Goal: Task Accomplishment & Management: Manage account settings

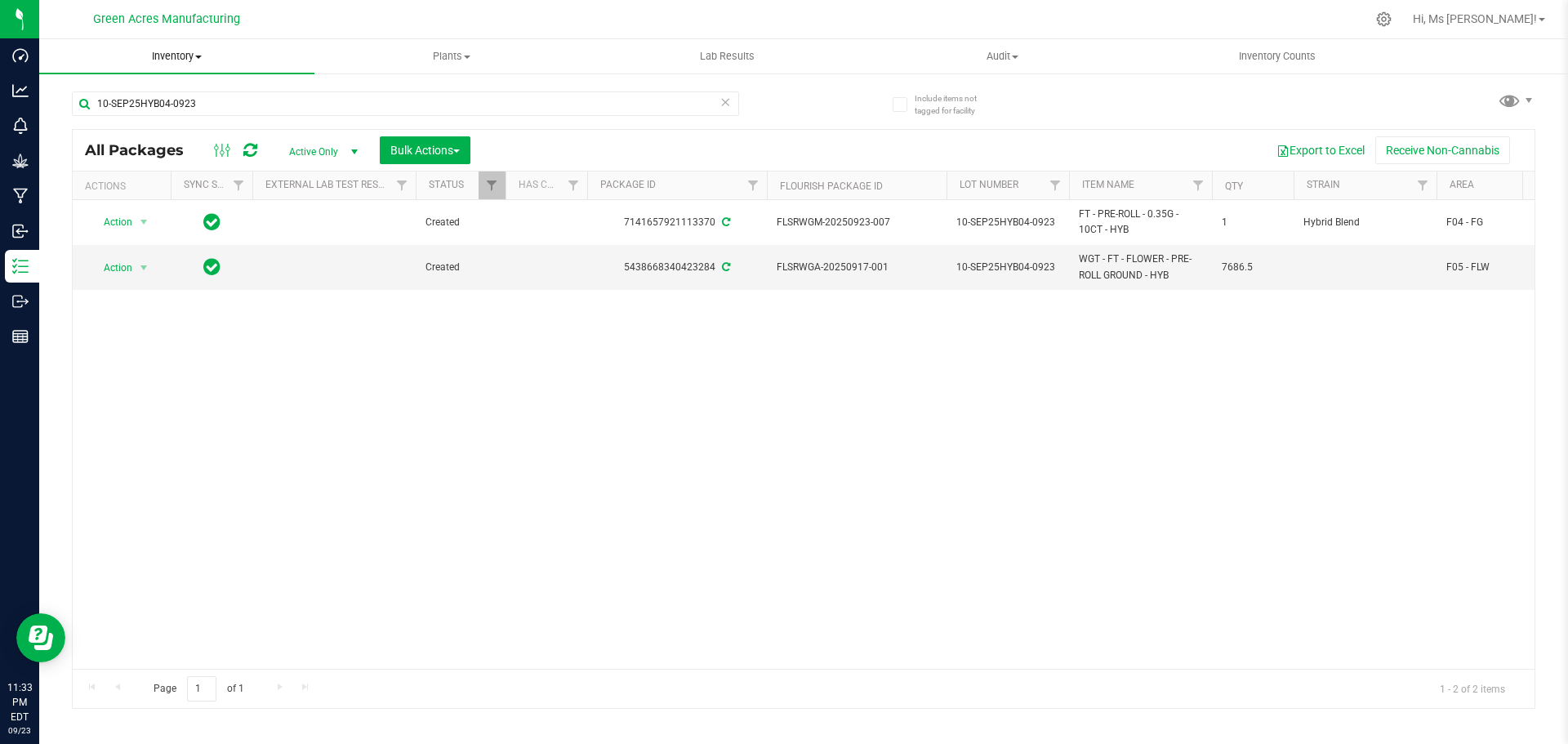
click at [167, 52] on span "Inventory" at bounding box center [177, 56] width 275 height 15
click at [191, 201] on li "From bill of materials" at bounding box center [177, 196] width 275 height 20
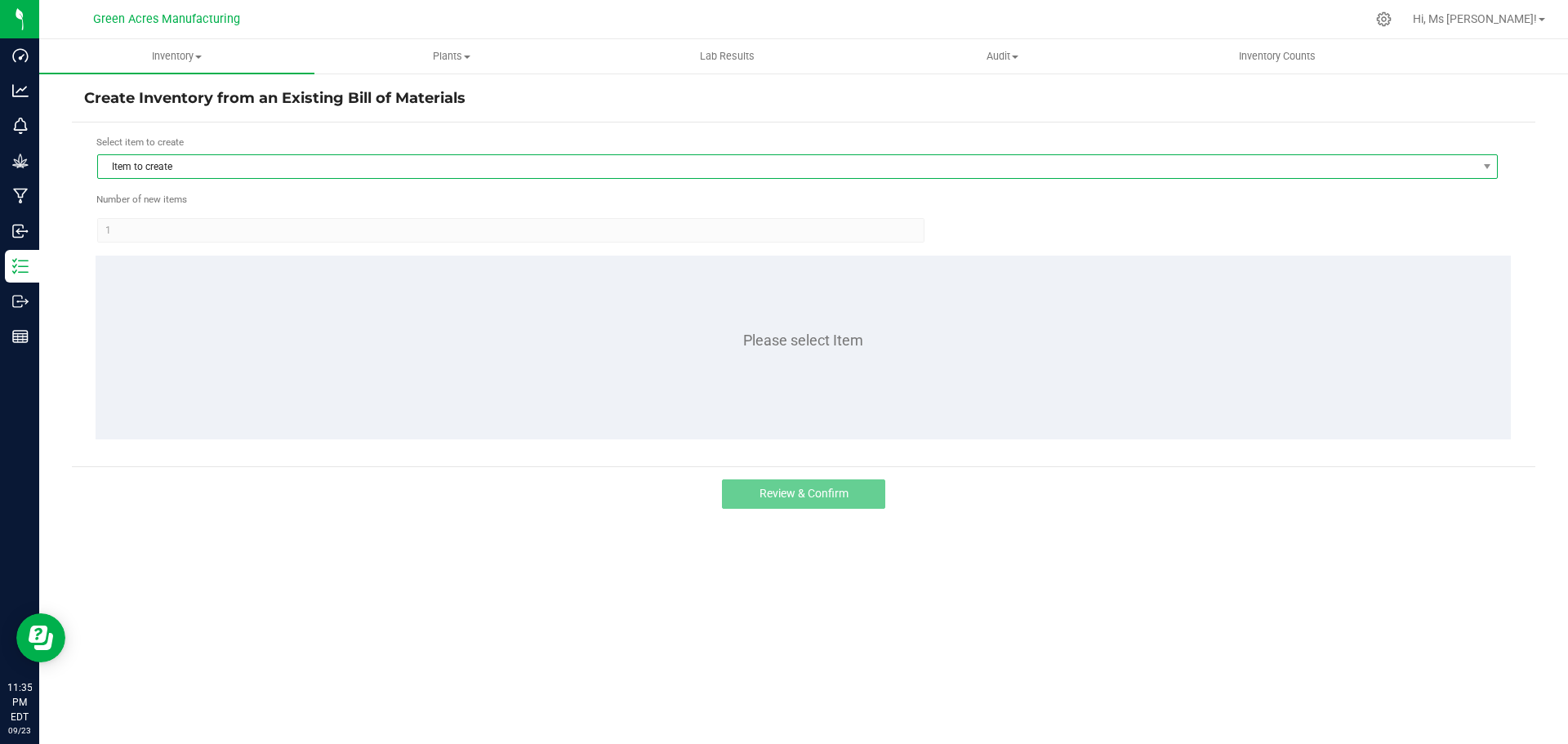
click at [366, 169] on span "Item to create" at bounding box center [787, 166] width 1378 height 22
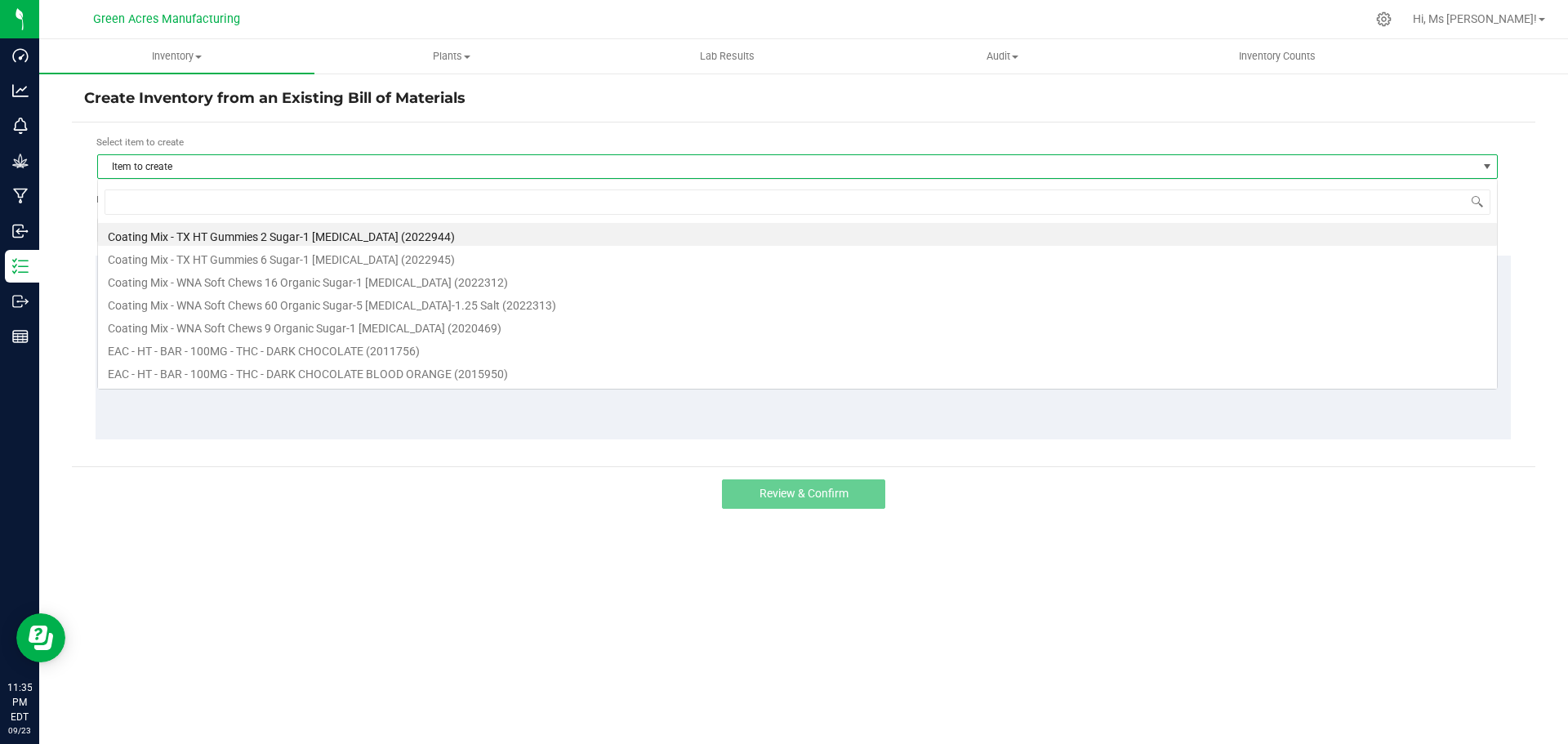
scroll to position [24, 1401]
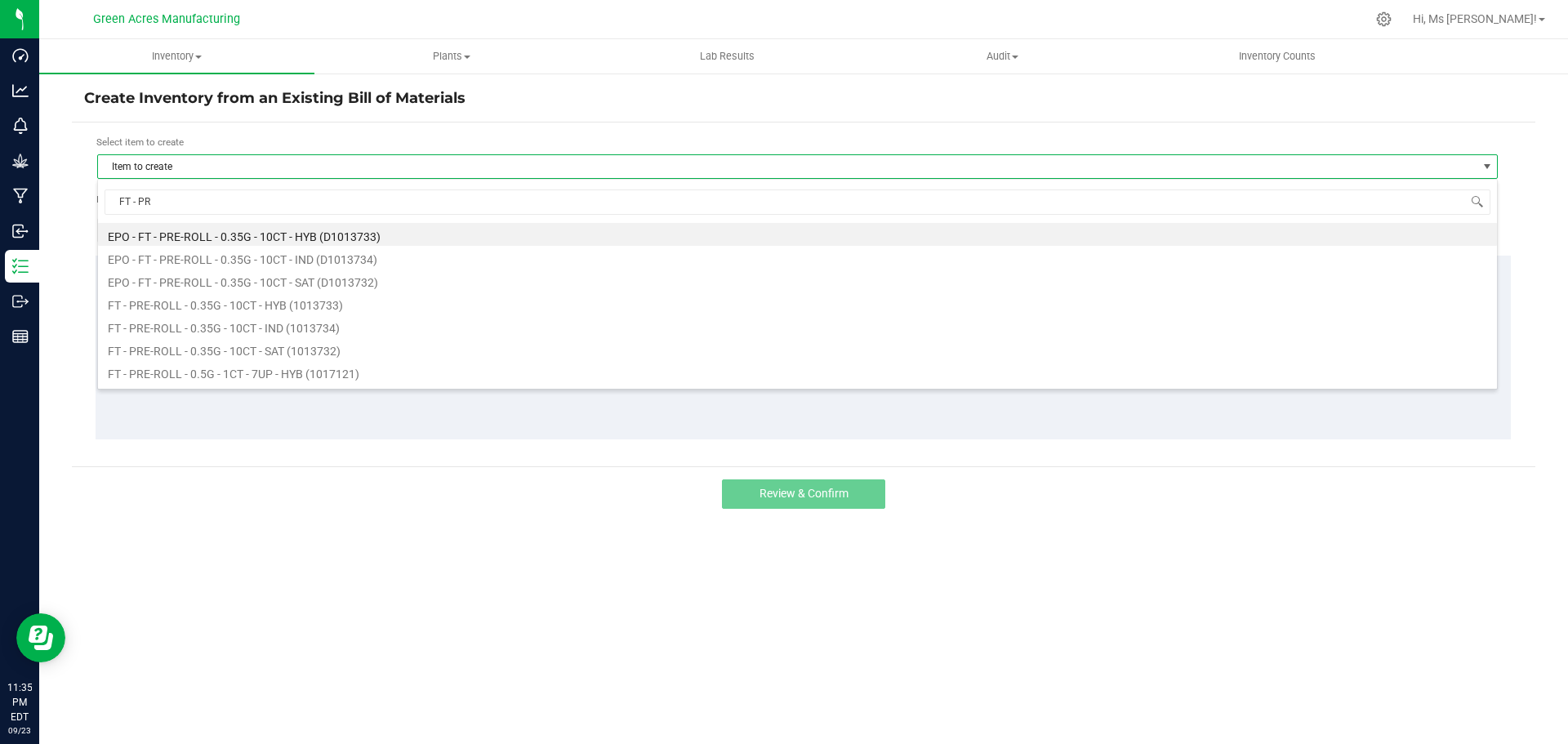
type input "FT - PRE"
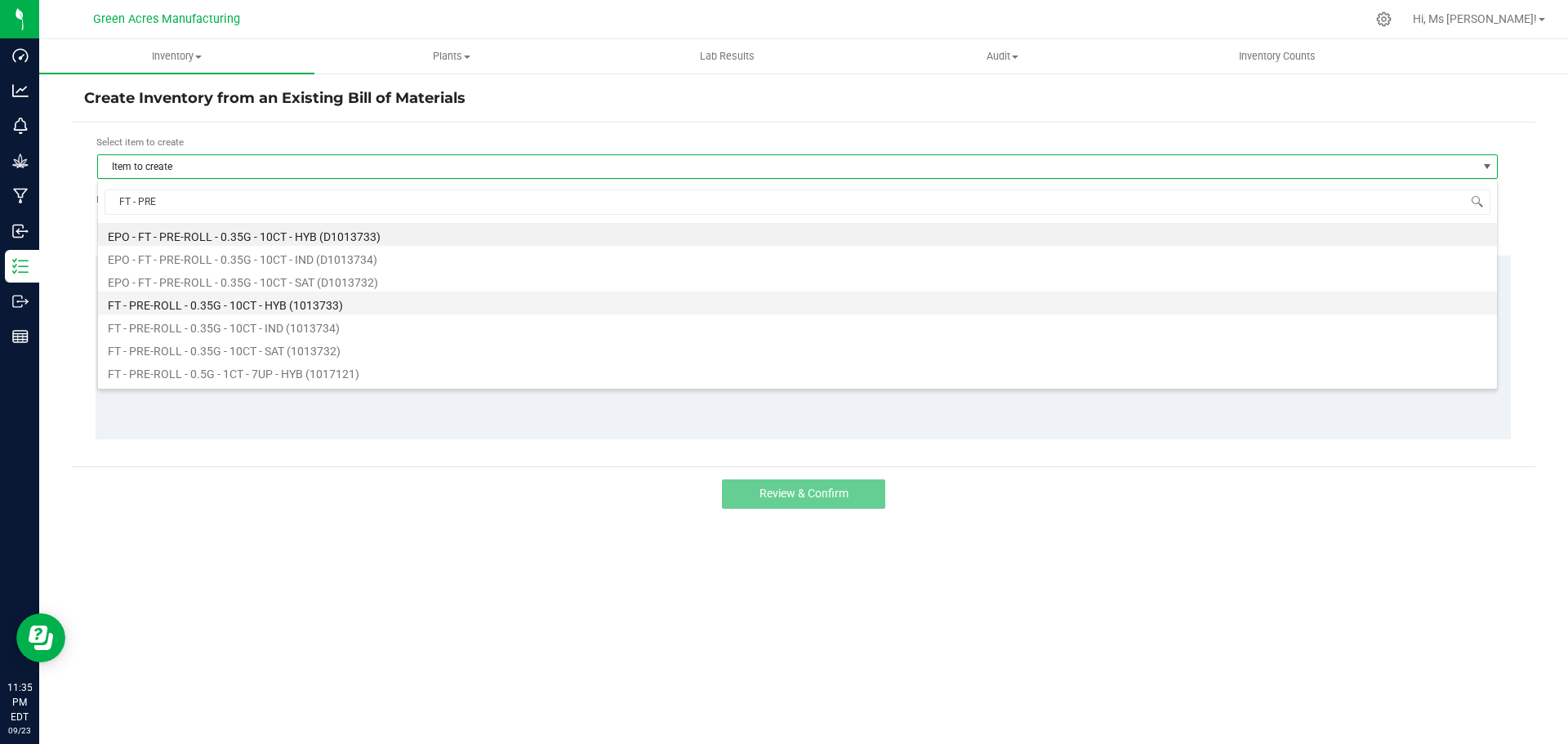
click at [412, 309] on li "FT - PRE-ROLL - 0.35G - 10CT - HYB (1013733)" at bounding box center [798, 302] width 1399 height 22
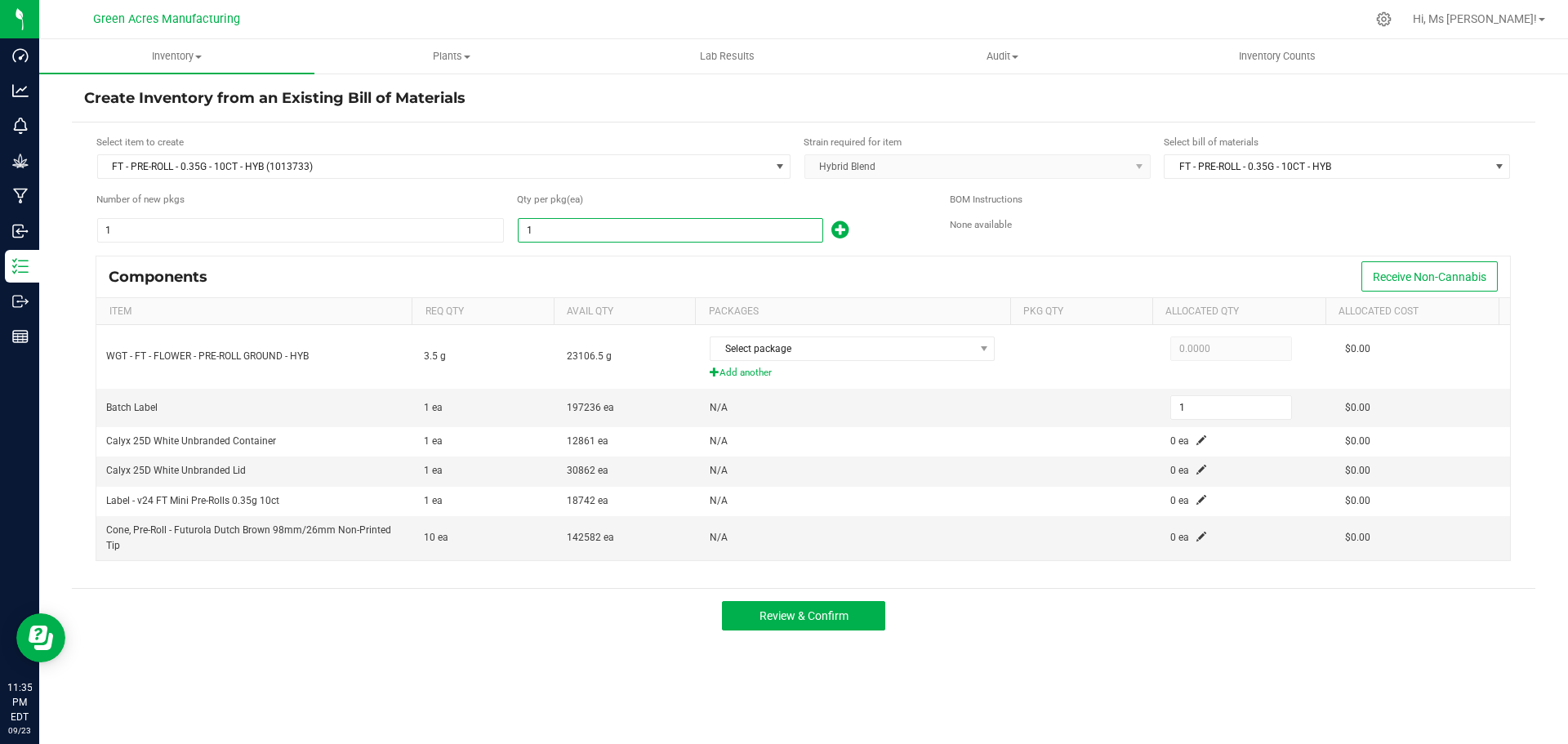
click at [598, 235] on input "1" at bounding box center [670, 230] width 304 height 22
type input "8"
type input "88"
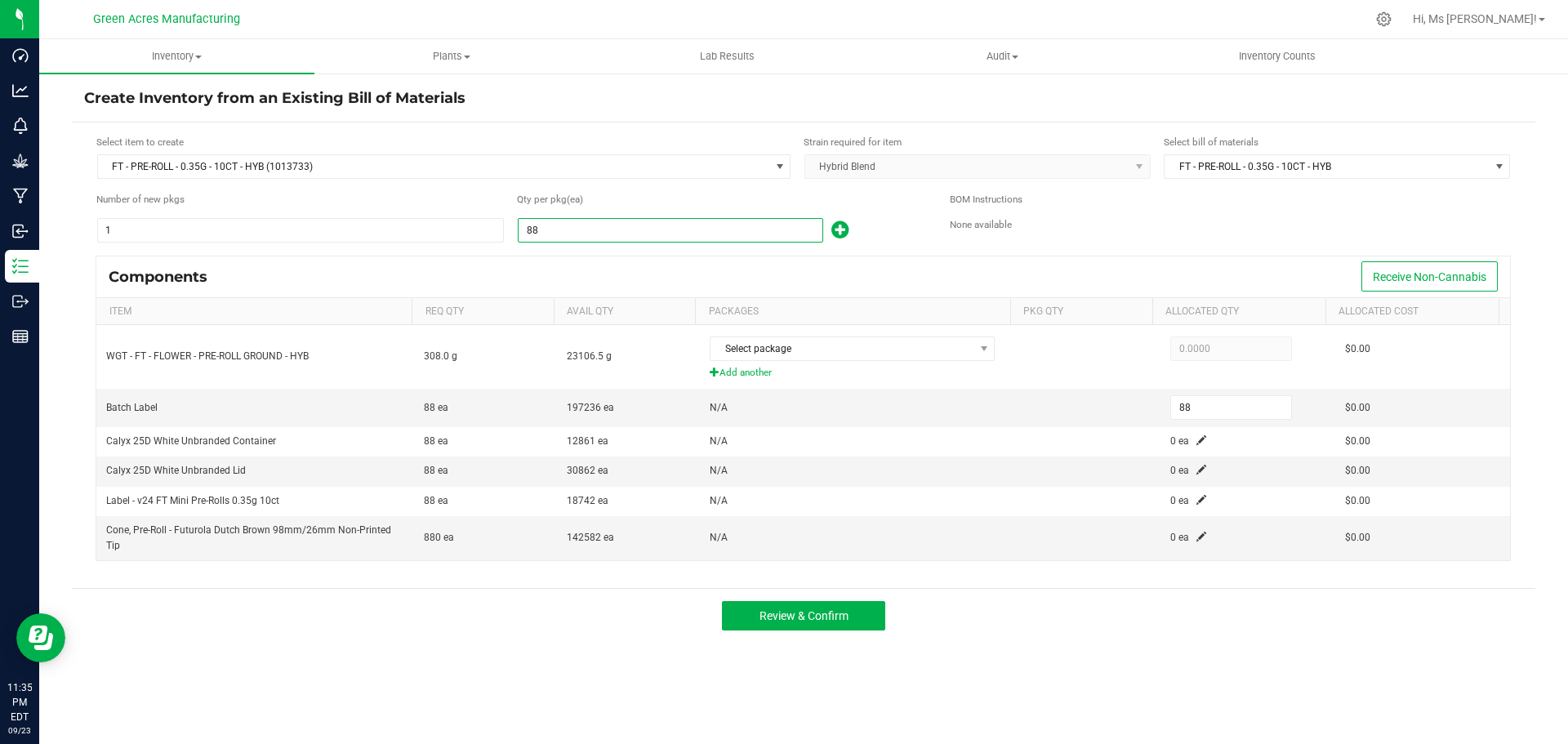
type input "885"
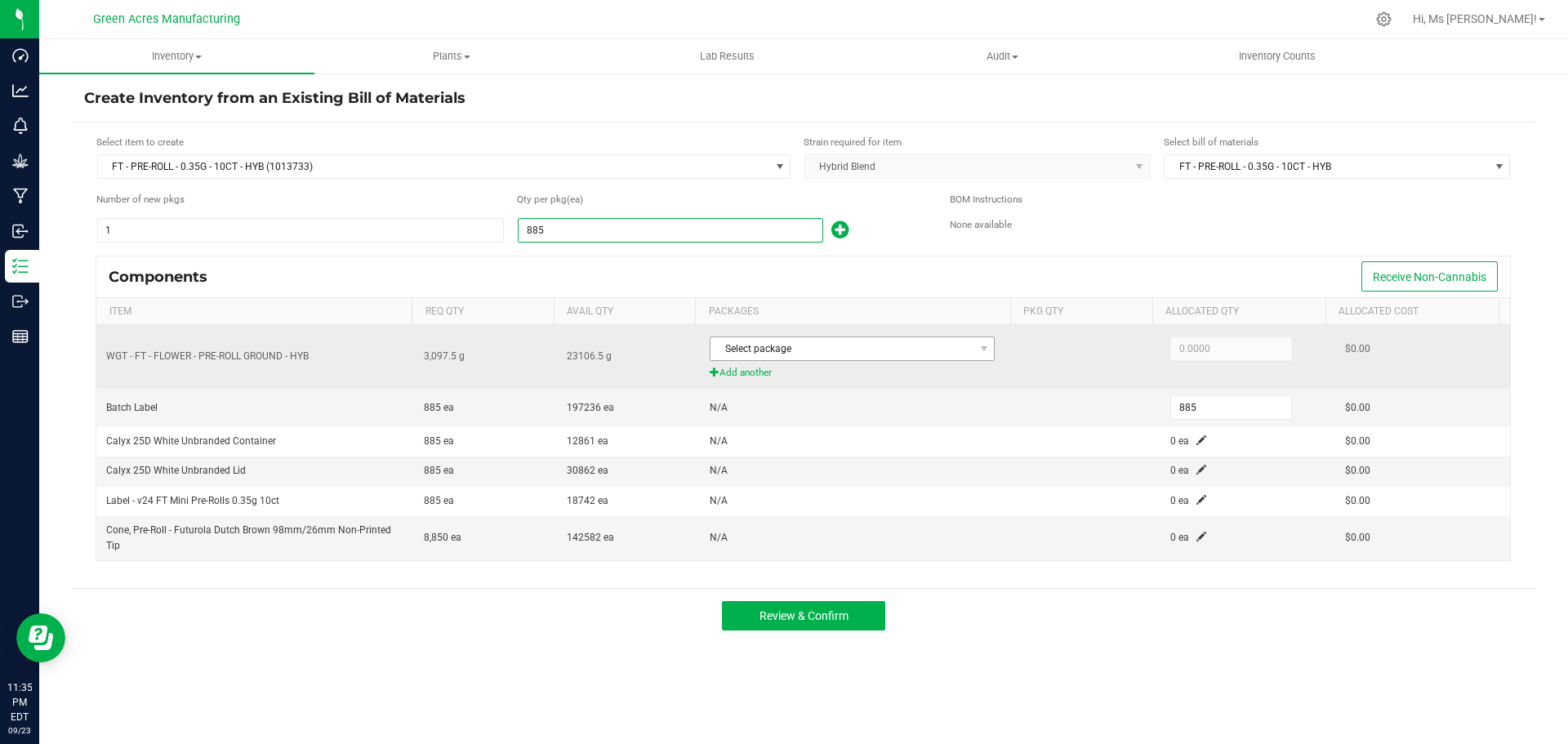
type input "885"
click at [861, 348] on span "Select package" at bounding box center [842, 348] width 263 height 22
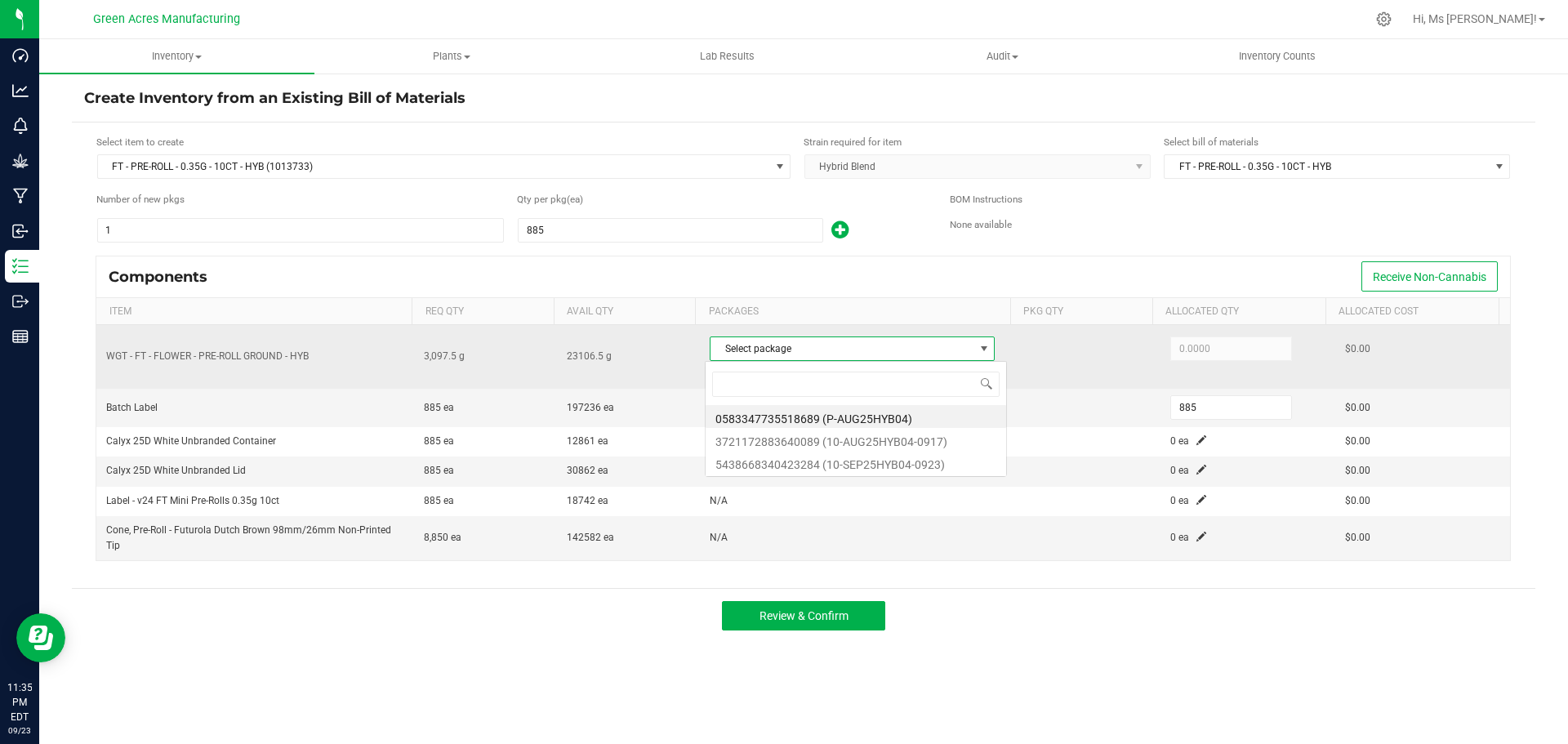
scroll to position [24, 282]
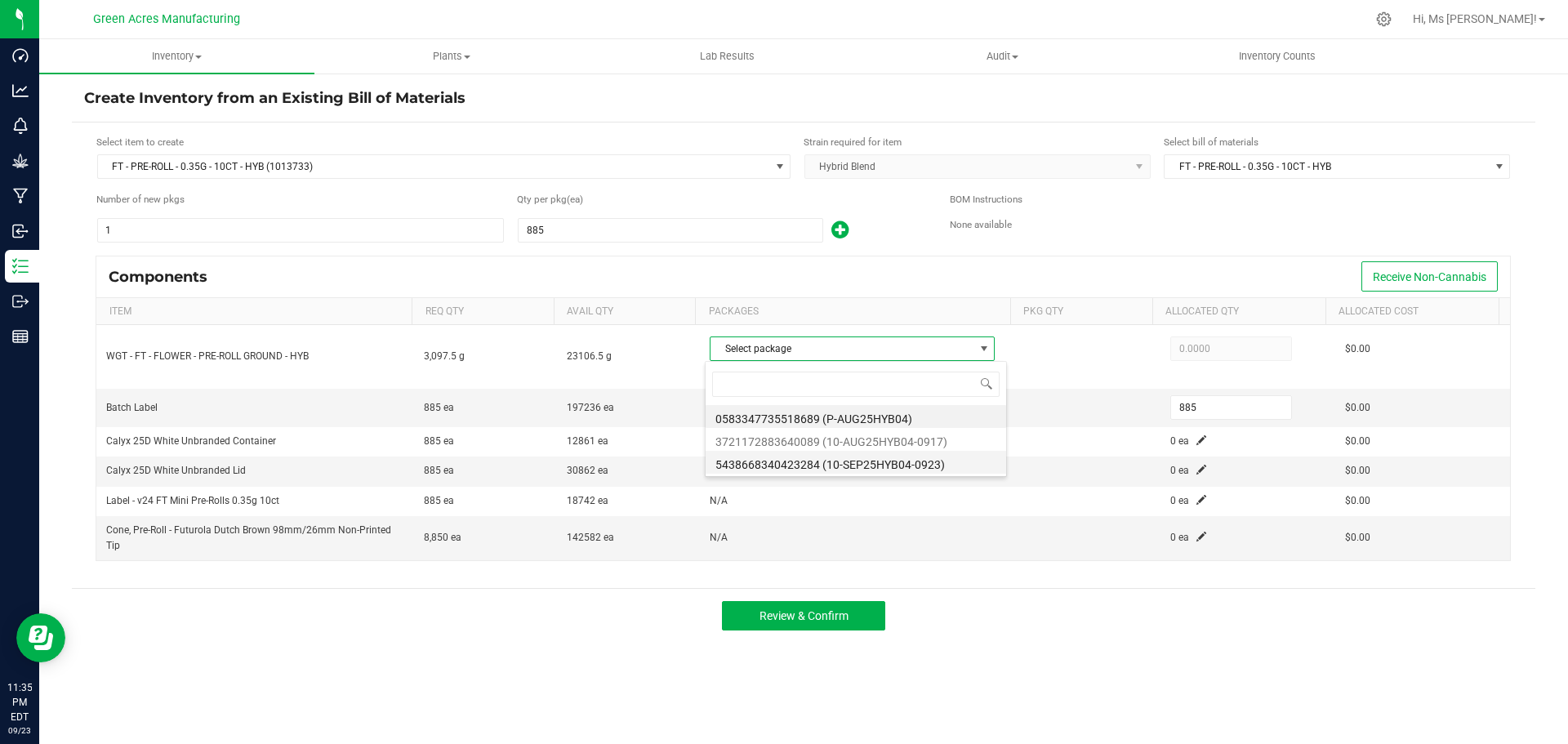
click at [959, 456] on li "5438668340423284 (10-SEP25HYB04-0923)" at bounding box center [856, 462] width 301 height 22
type input "3,097.5000"
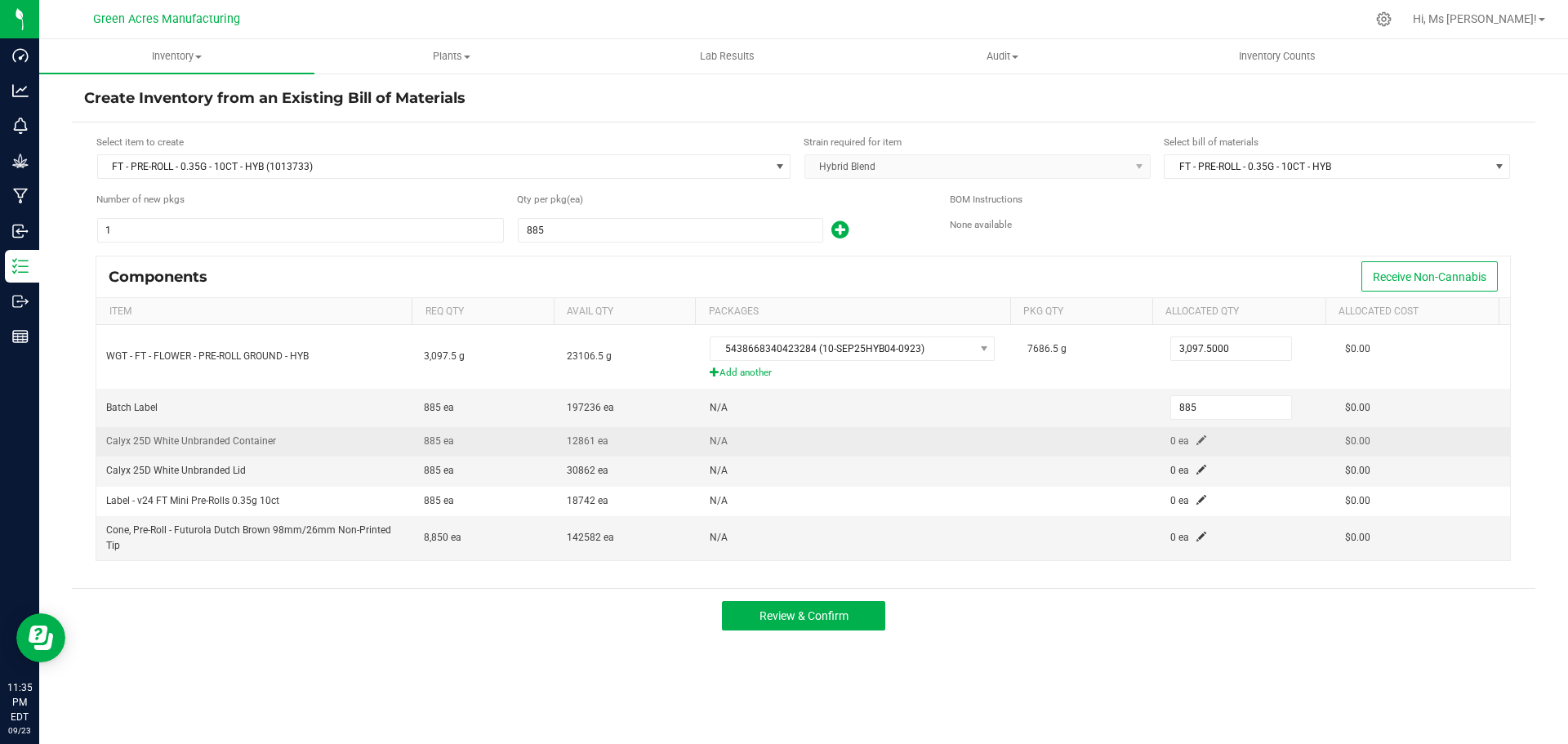
click at [1196, 438] on span at bounding box center [1201, 440] width 9 height 9
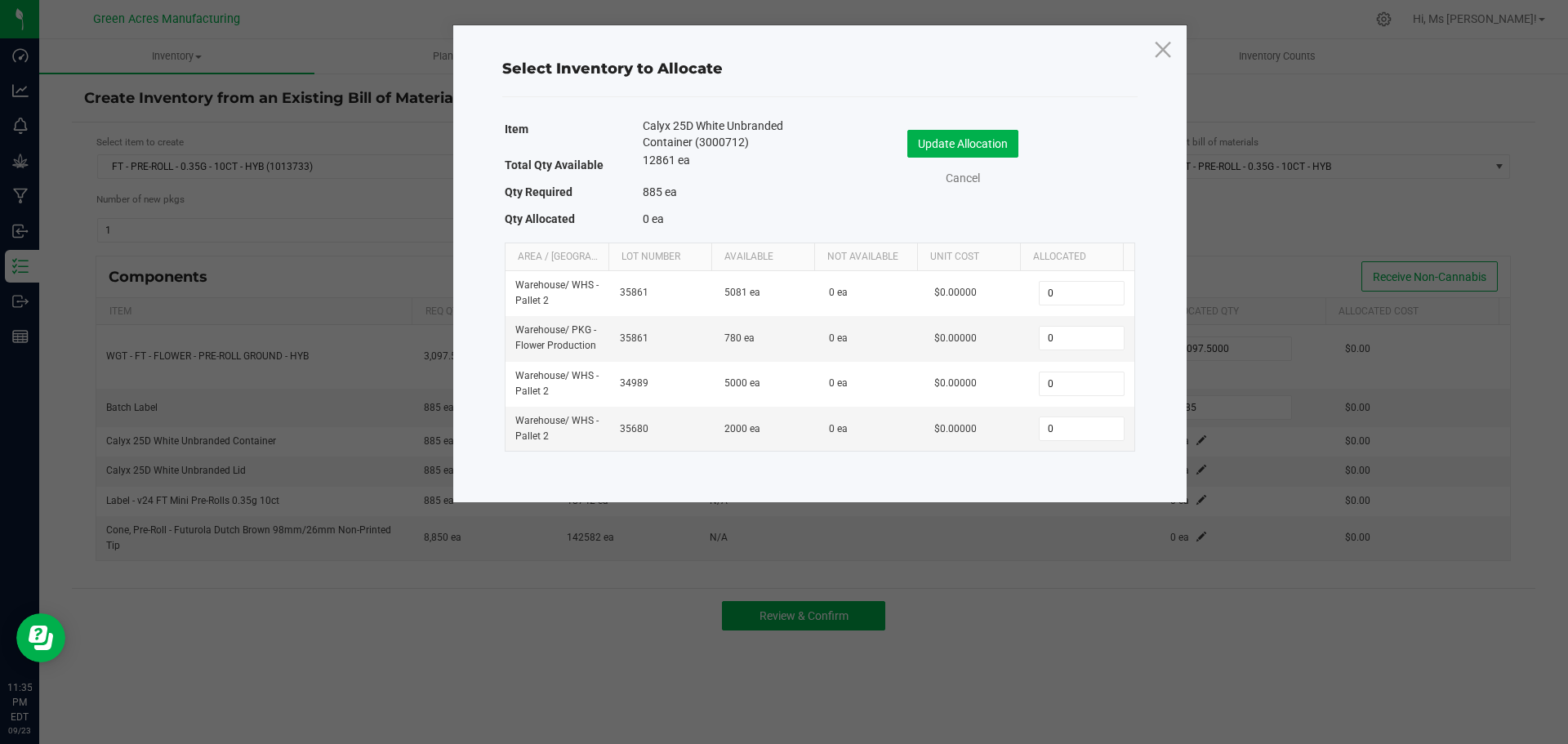
drag, startPoint x: 1187, startPoint y: 439, endPoint x: 849, endPoint y: 466, distance: 339.1
click at [849, 466] on div "Item Calyx 25D White Unbranded Container (3000712) Total Qty Available 12861 ea…" at bounding box center [820, 295] width 660 height 363
click at [1067, 333] on input "0" at bounding box center [1081, 338] width 83 height 22
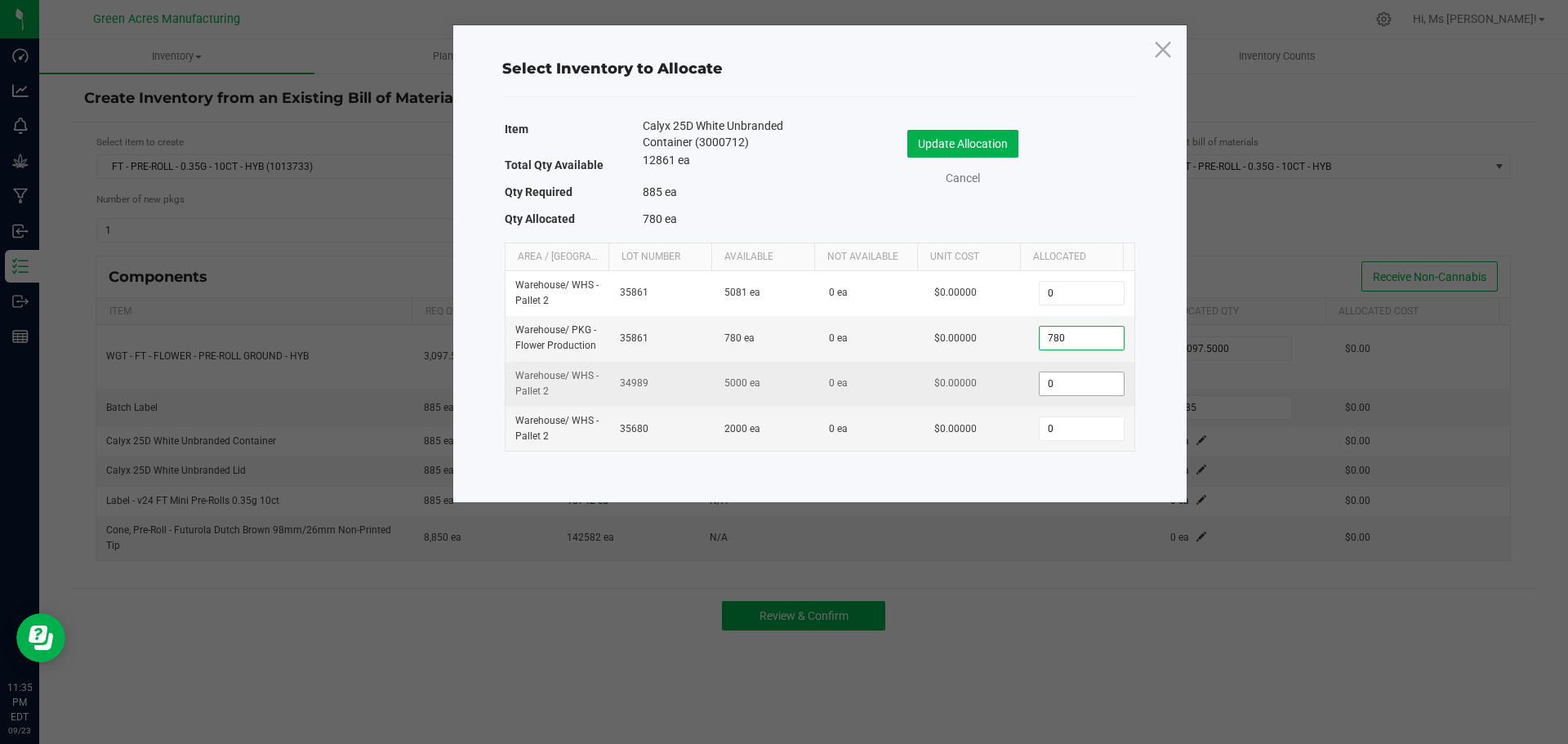
type input "780"
click at [1092, 387] on input "0" at bounding box center [1081, 384] width 83 height 22
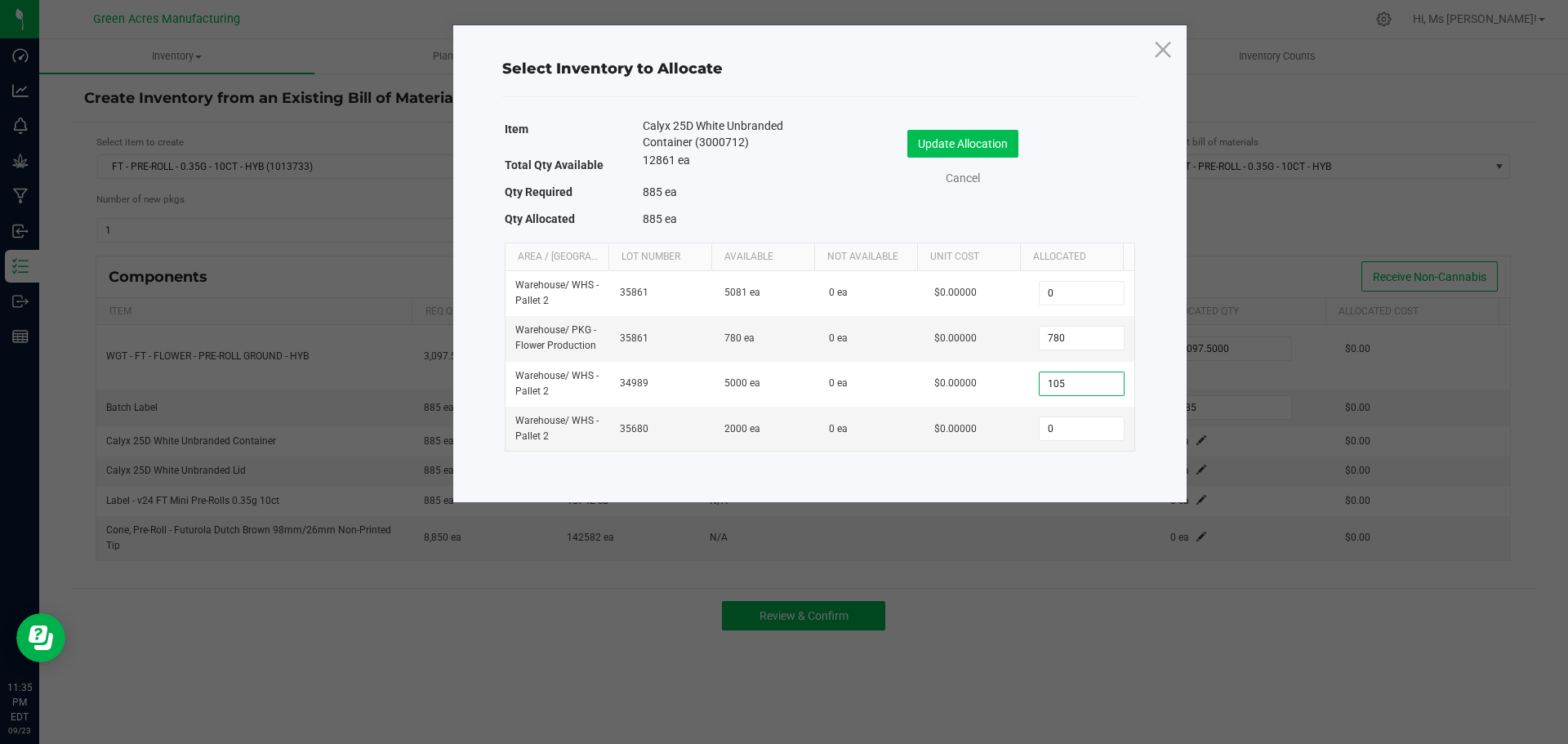
type input "105"
click at [968, 139] on button "Update Allocation" at bounding box center [962, 144] width 111 height 28
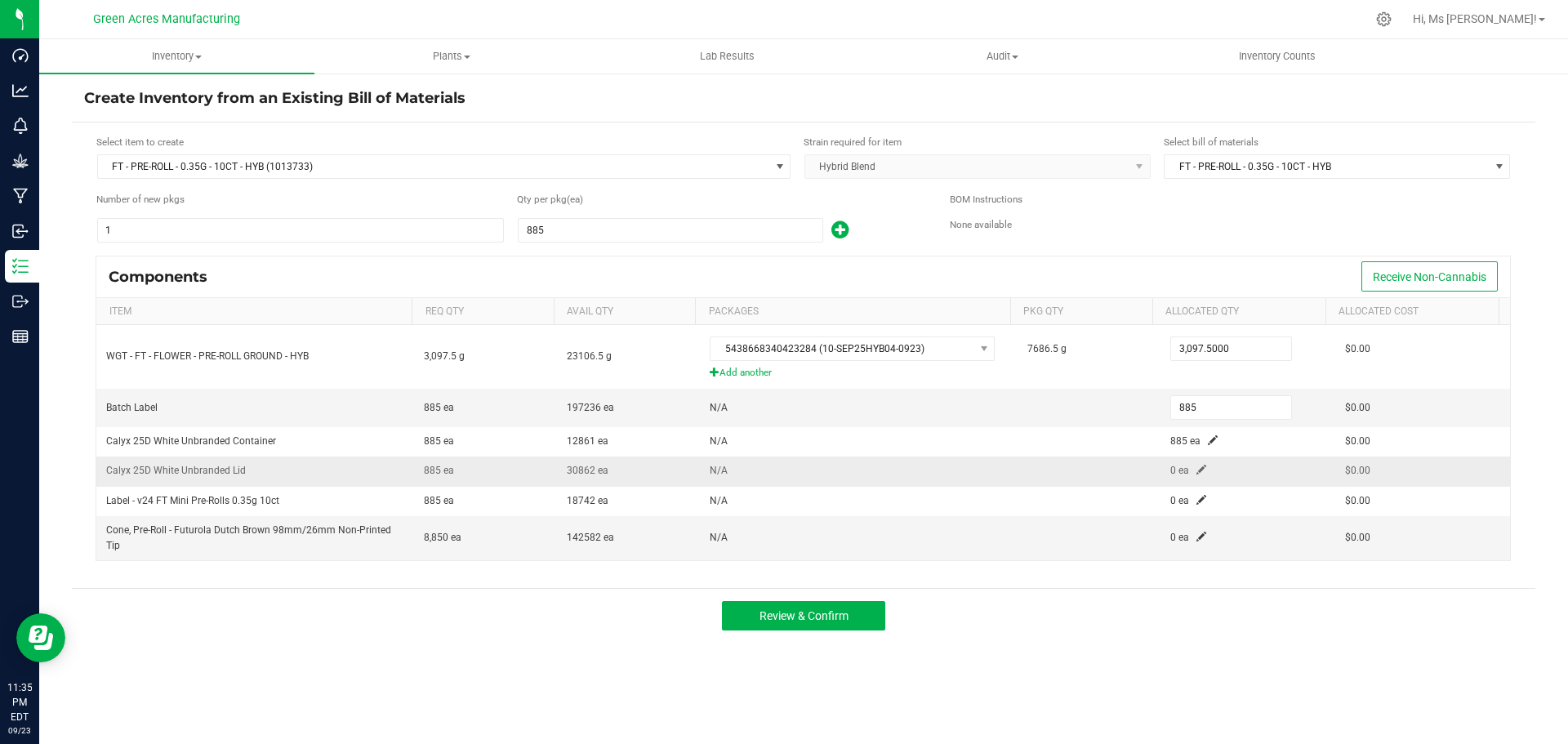
click at [1196, 467] on span at bounding box center [1201, 470] width 9 height 9
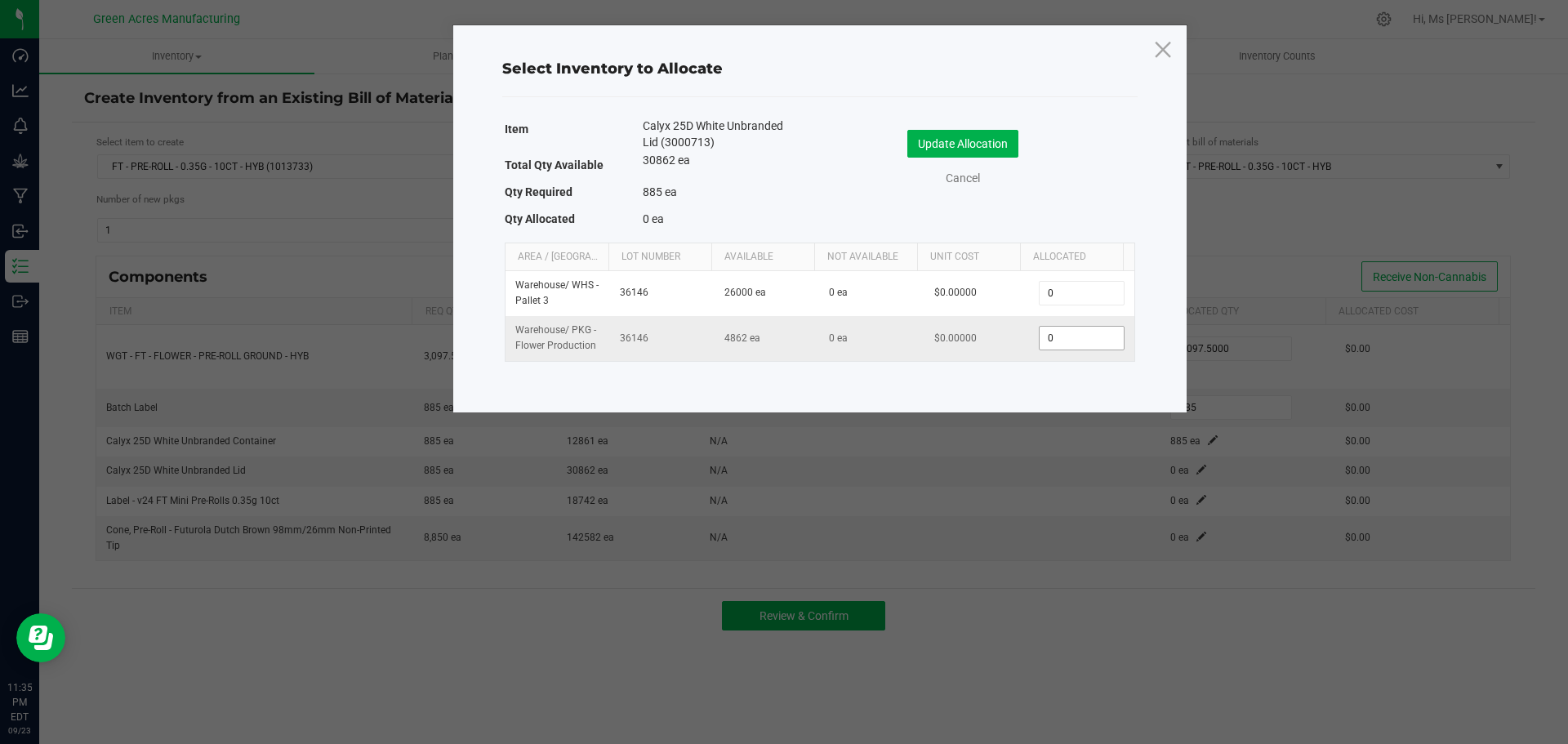
click at [1093, 336] on input "0" at bounding box center [1081, 338] width 83 height 22
type input "885"
click at [946, 137] on button "Update Allocation" at bounding box center [962, 144] width 111 height 28
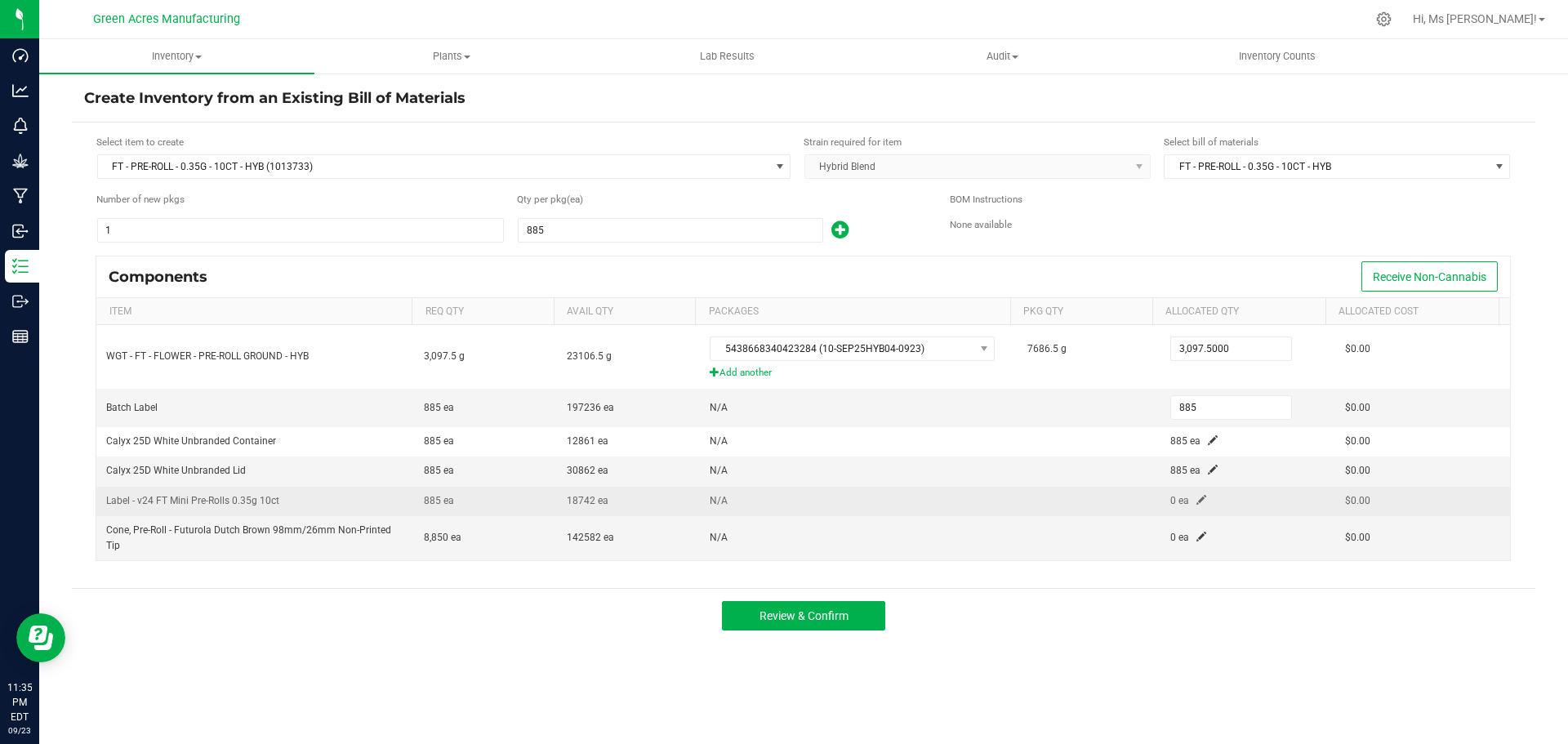
click at [1196, 495] on span at bounding box center [1201, 499] width 9 height 9
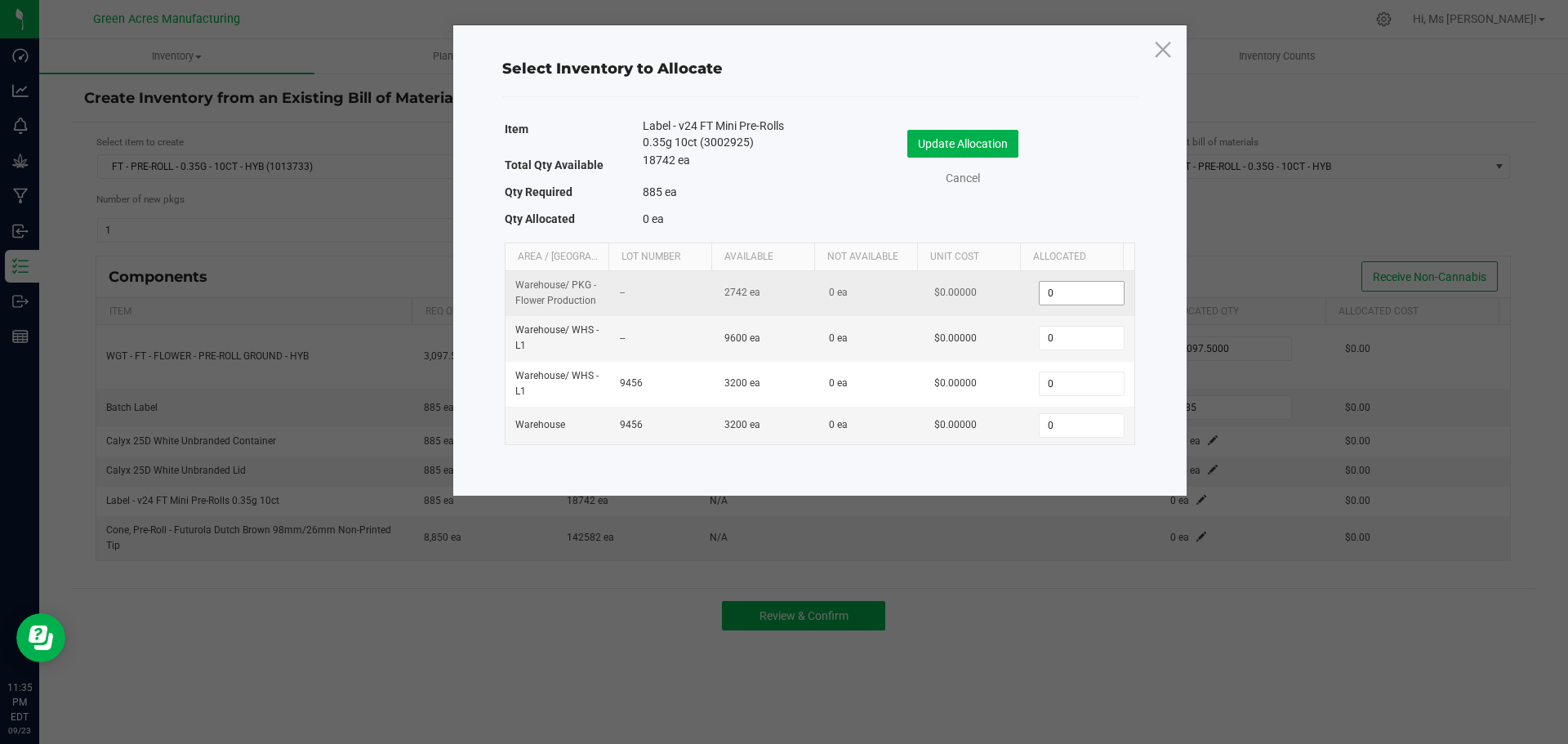
click at [1069, 288] on input "0" at bounding box center [1081, 293] width 83 height 22
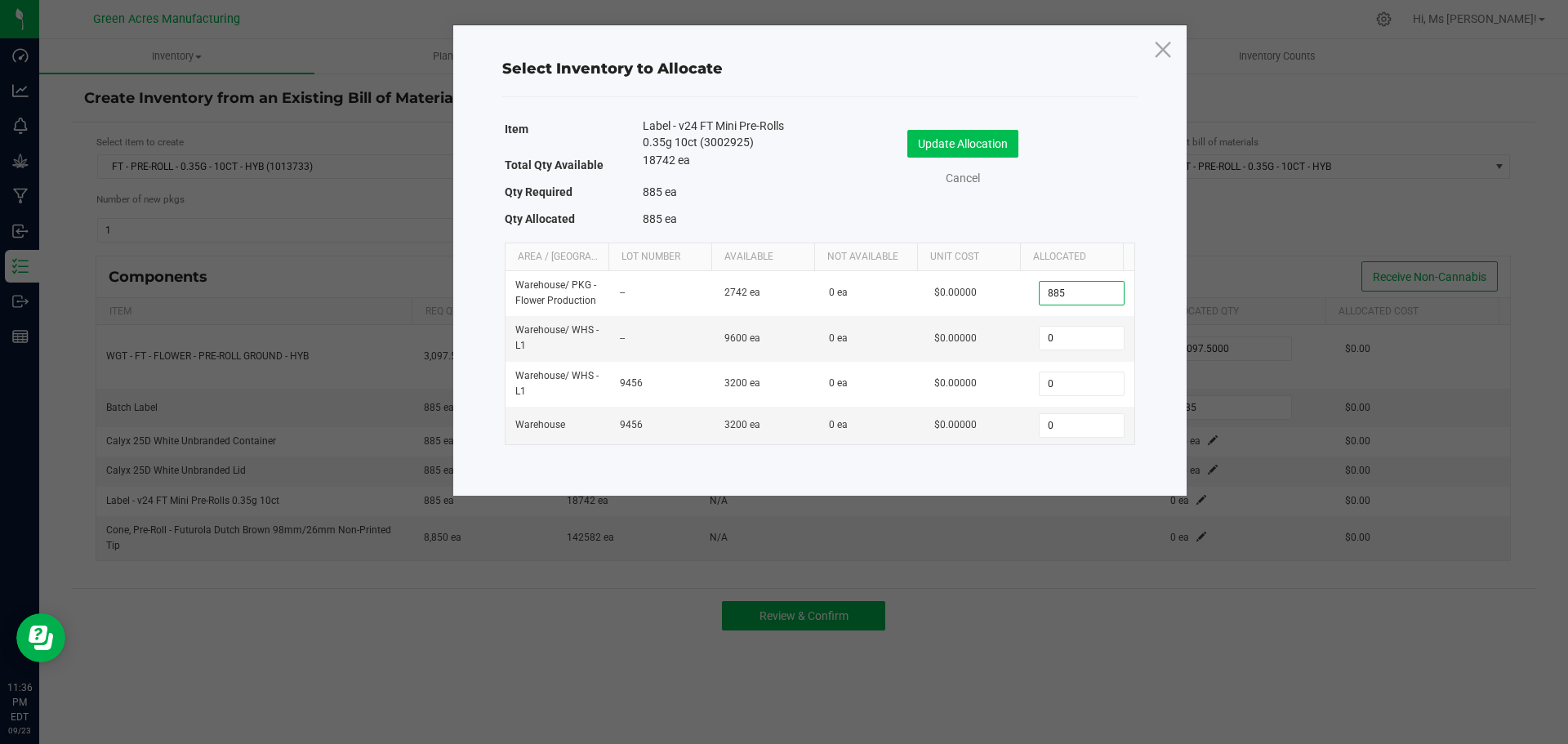
type input "885"
click at [917, 147] on button "Update Allocation" at bounding box center [962, 144] width 111 height 28
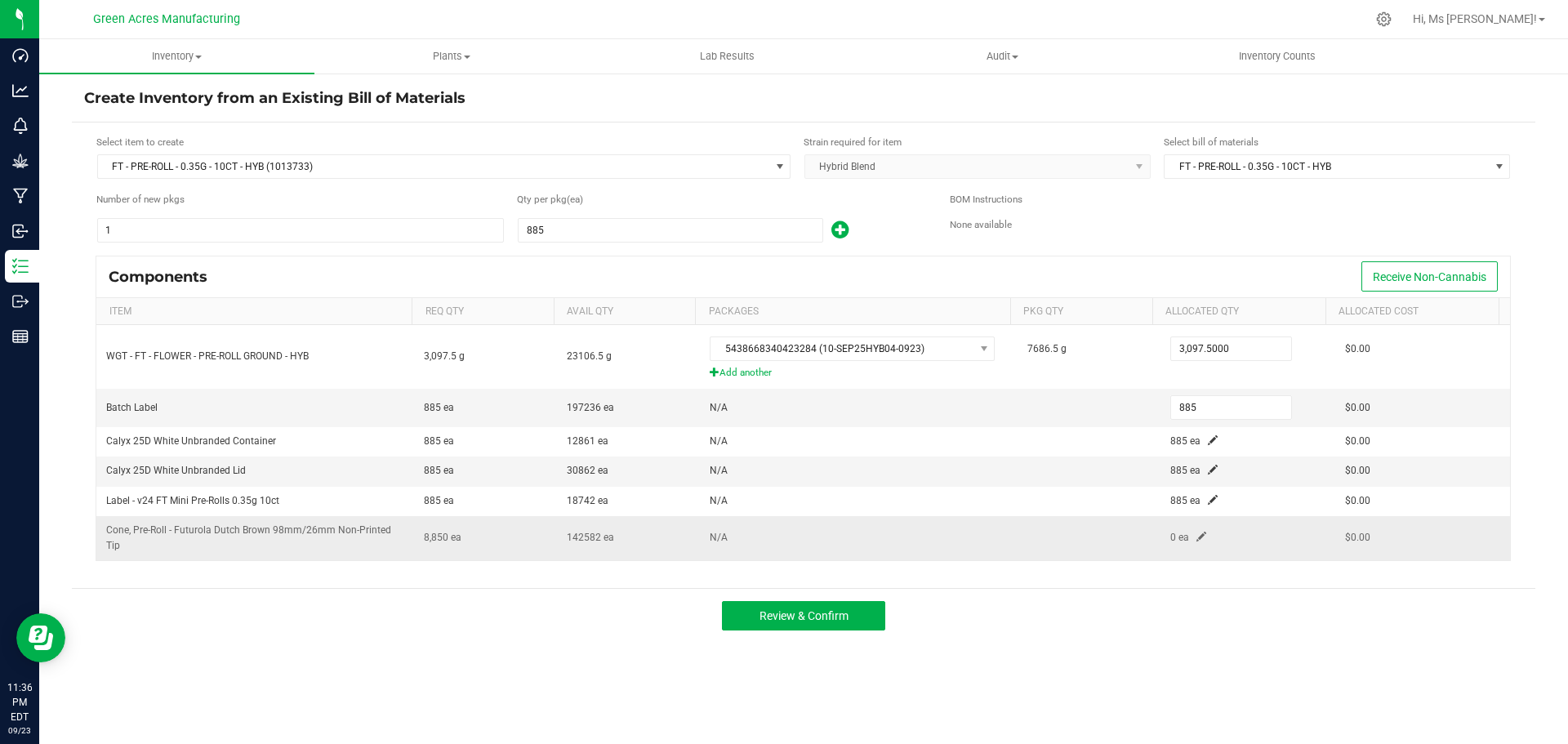
click at [1196, 539] on span at bounding box center [1201, 536] width 9 height 9
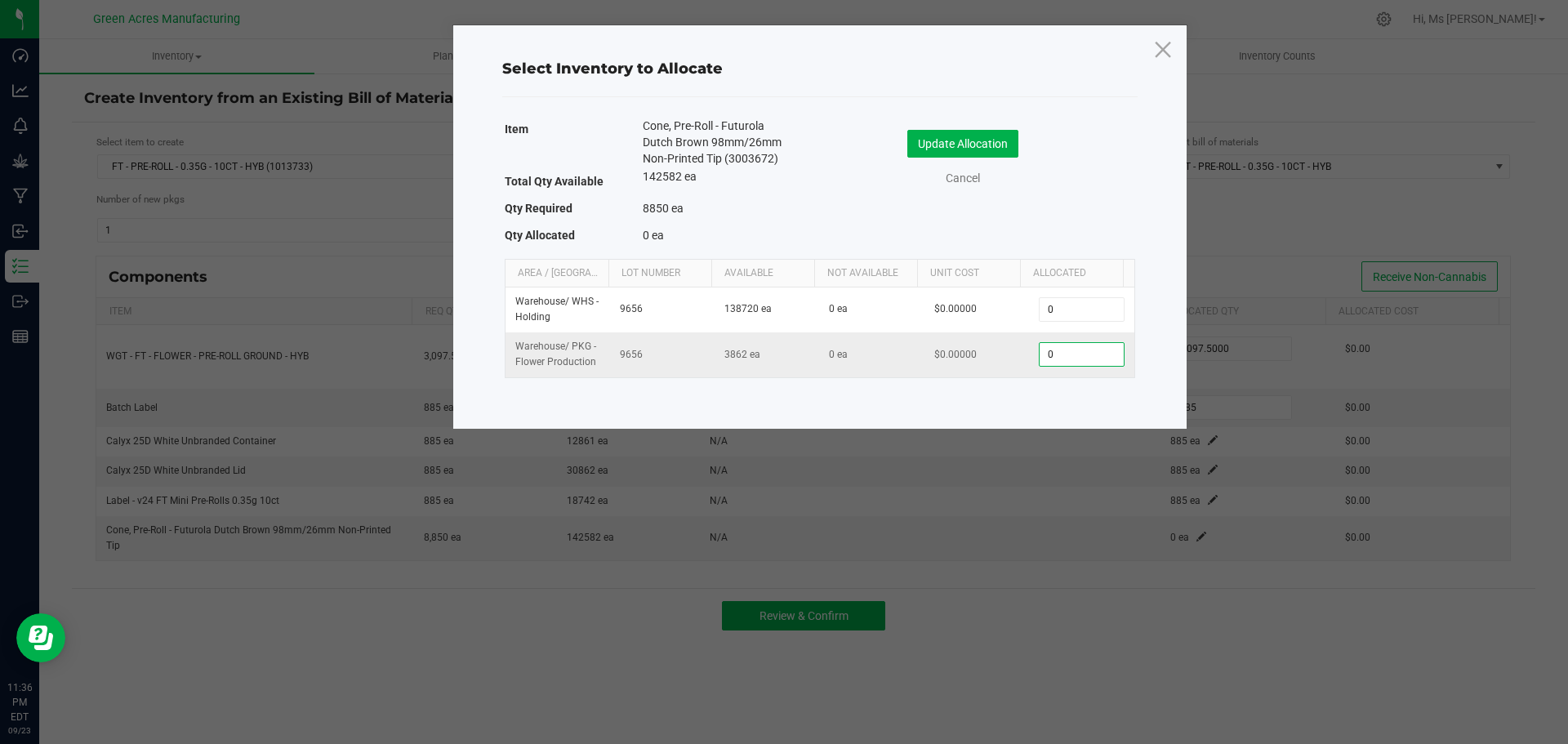
click at [1076, 353] on input "0" at bounding box center [1081, 354] width 83 height 22
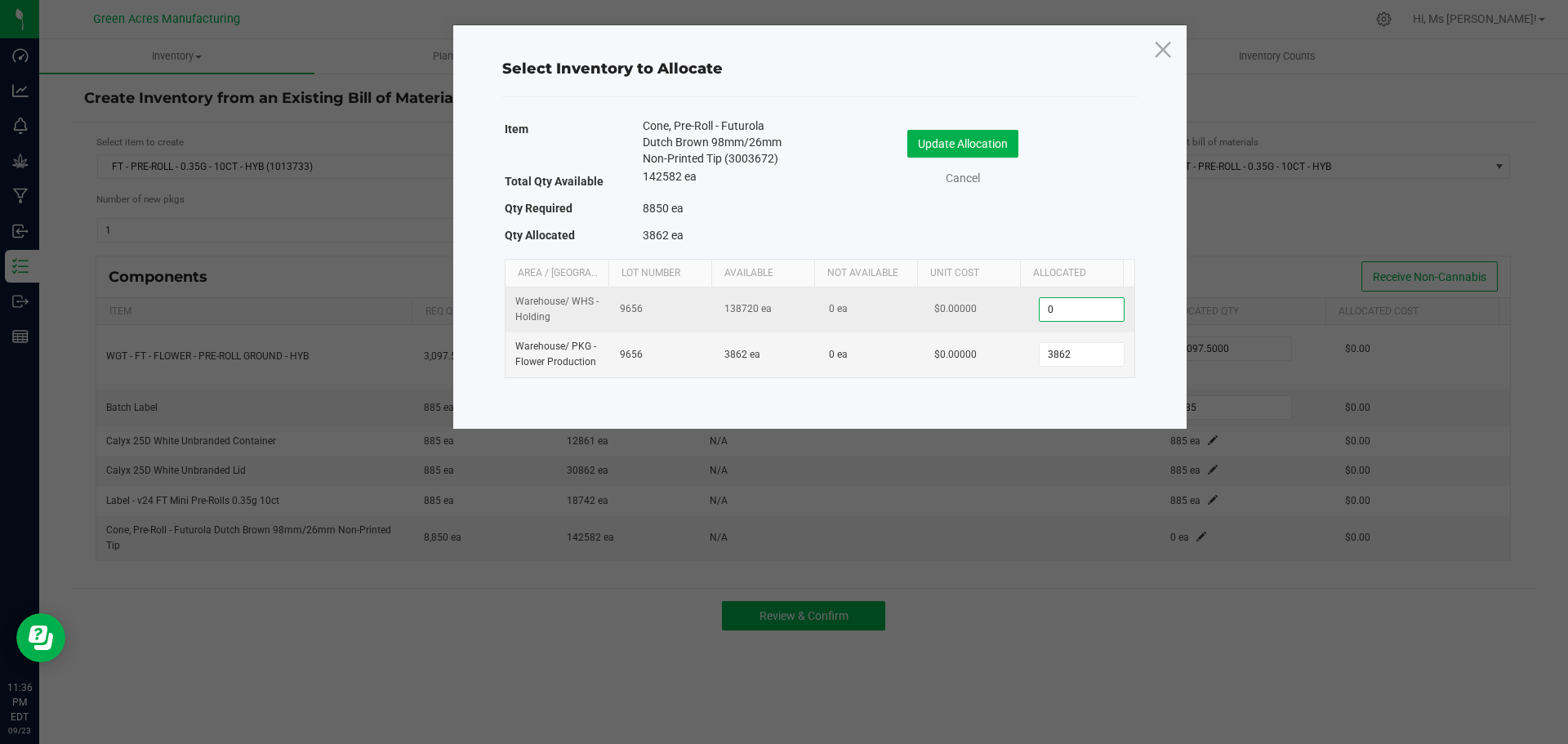
type input "3,862"
click at [1082, 307] on input "0" at bounding box center [1081, 309] width 83 height 22
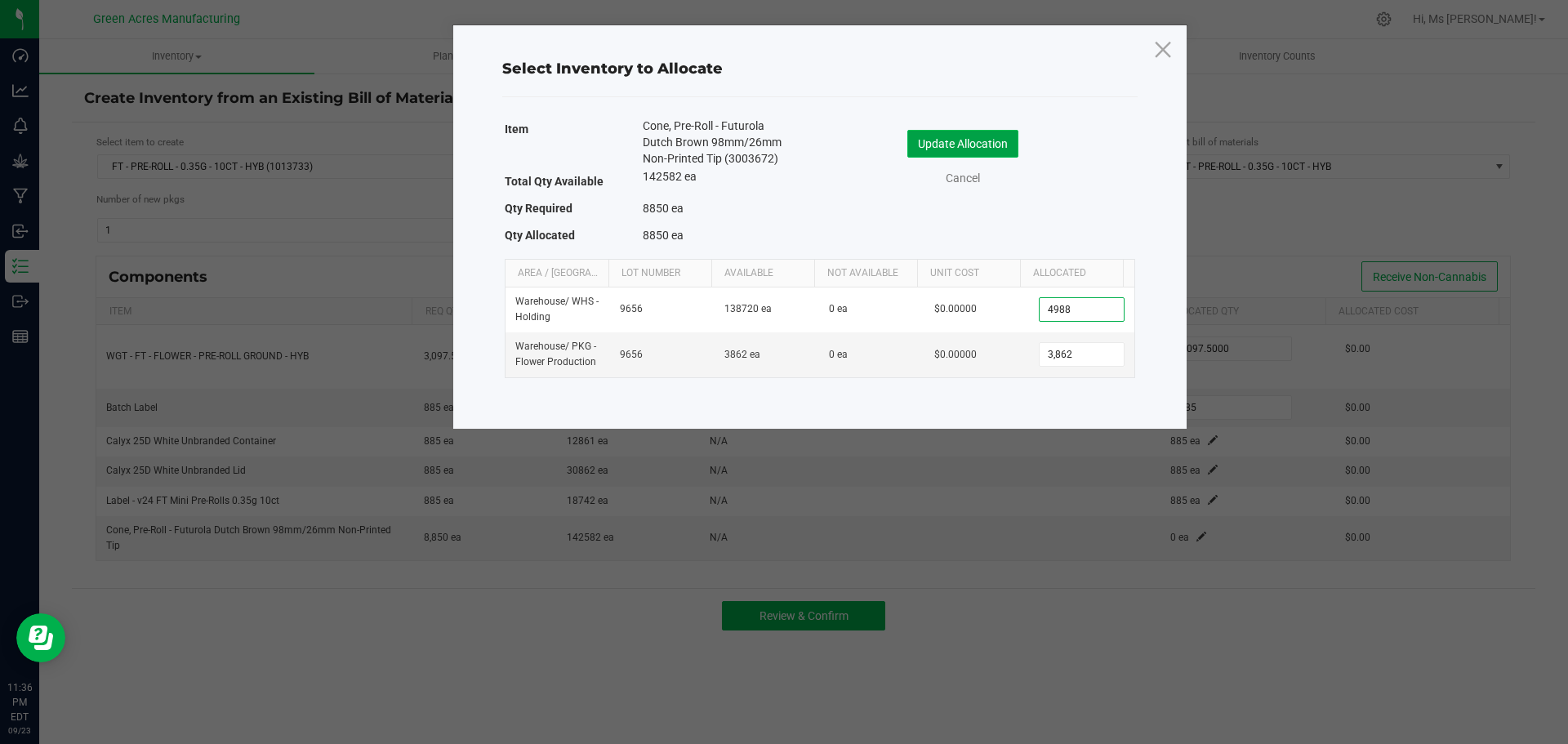
type input "4,988"
click at [1005, 141] on button "Update Allocation" at bounding box center [962, 144] width 111 height 28
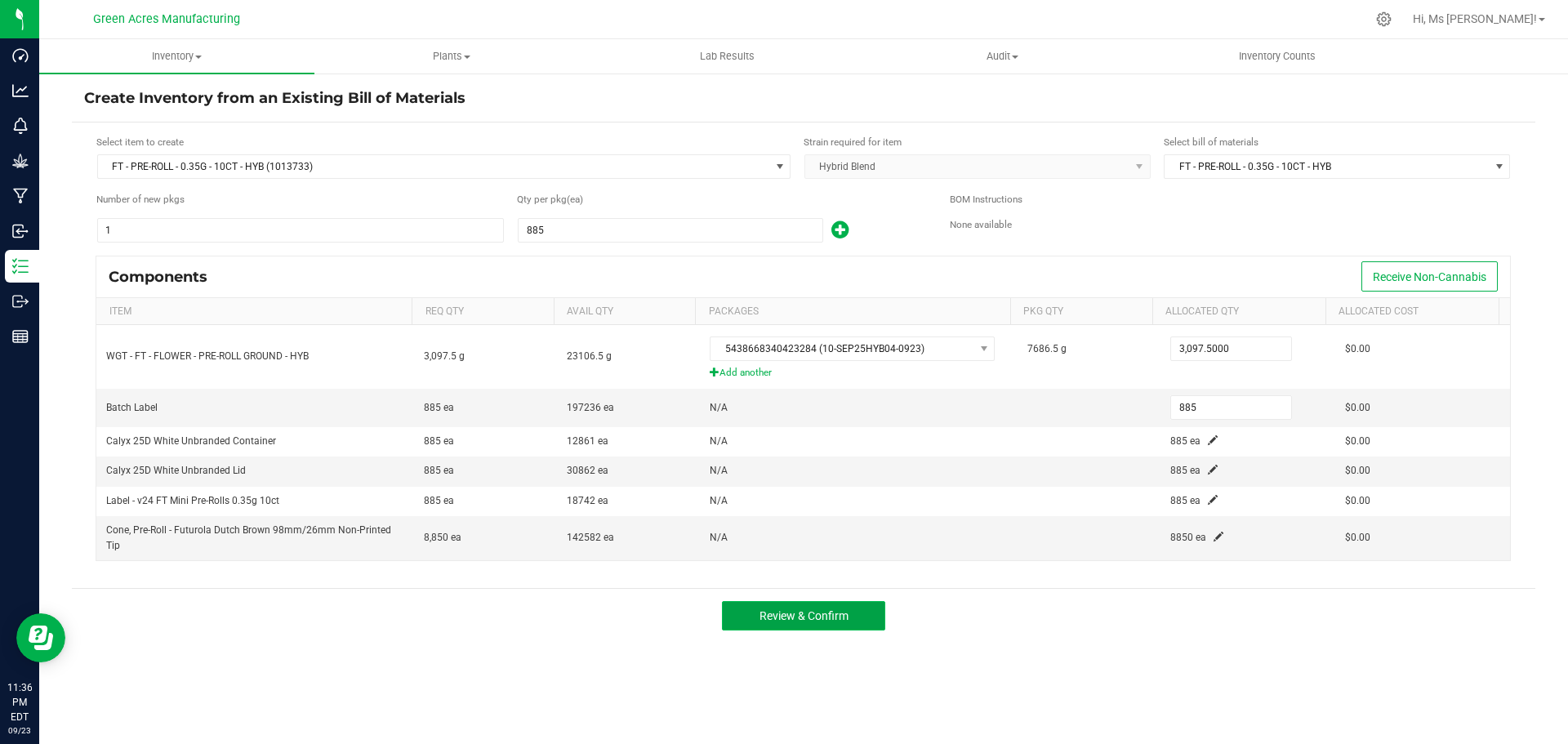
click at [856, 615] on button "Review & Confirm" at bounding box center [803, 615] width 163 height 29
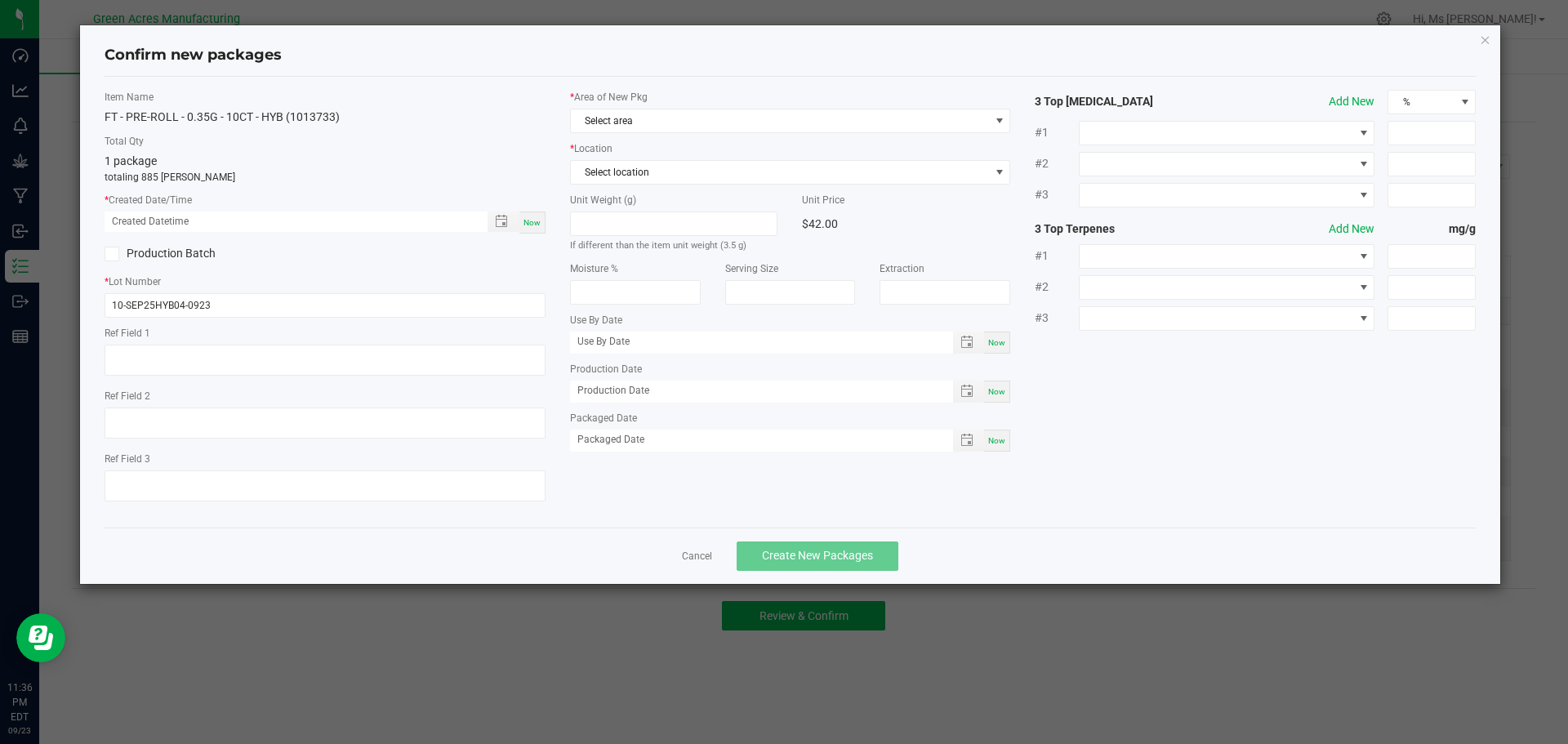
click at [539, 226] on span "Now" at bounding box center [532, 222] width 17 height 9
type input "[DATE] 11:36 PM"
click at [637, 129] on span "Select area" at bounding box center [780, 120] width 419 height 22
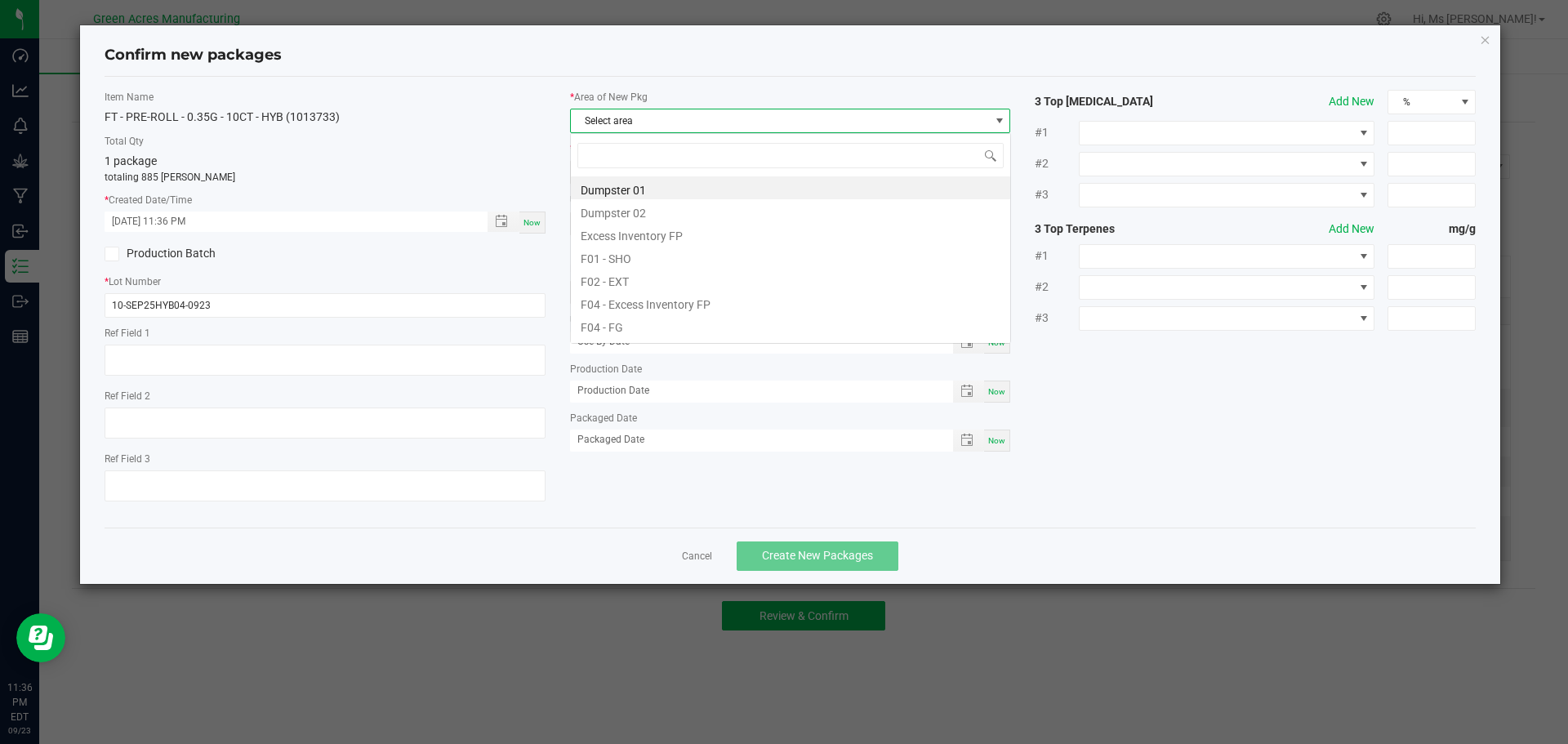
scroll to position [24, 441]
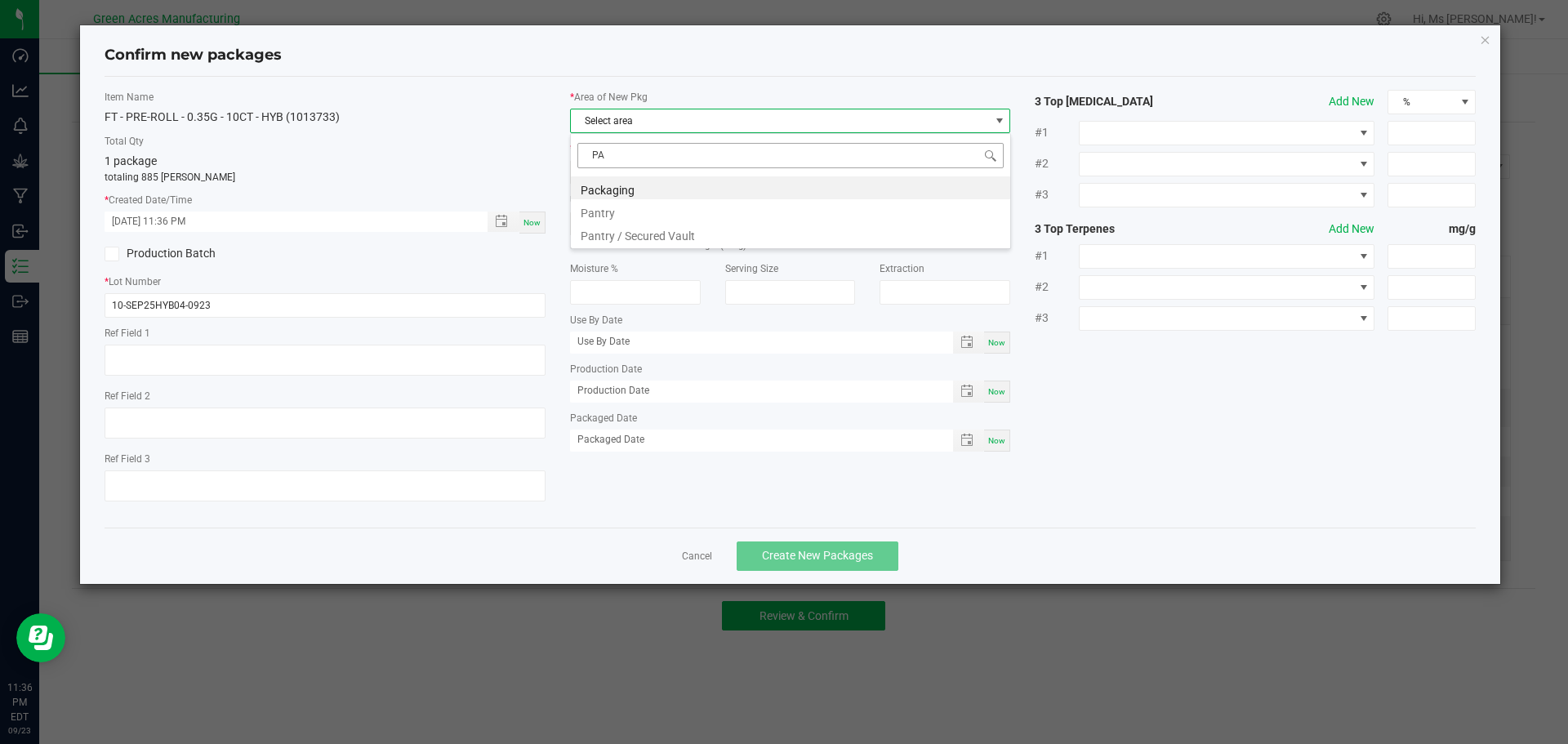
type input "PAN"
click at [664, 211] on li "Pantry / Secured Vault" at bounding box center [790, 210] width 439 height 22
click at [680, 173] on span "Select location" at bounding box center [780, 172] width 419 height 22
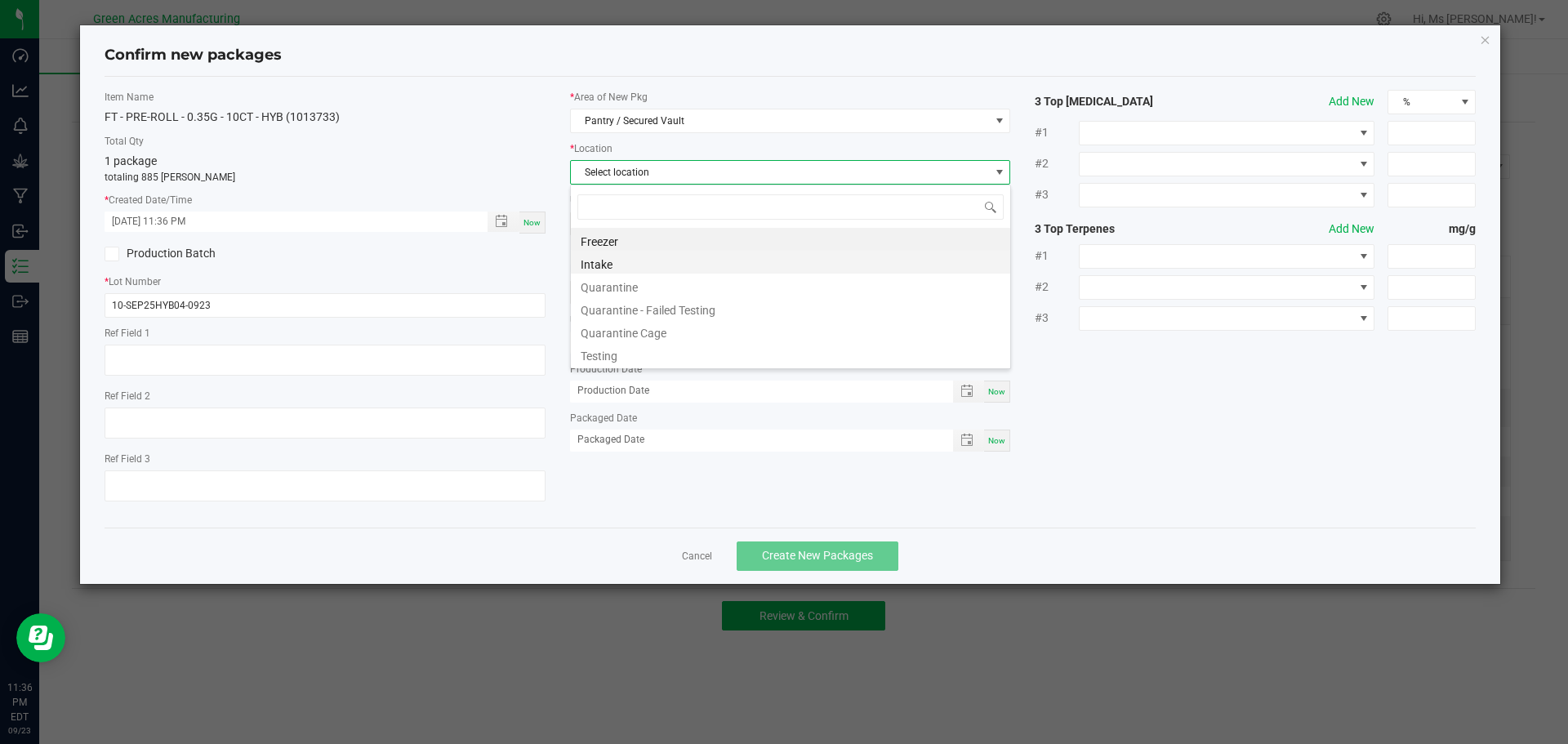
click at [663, 271] on li "Intake" at bounding box center [790, 261] width 439 height 22
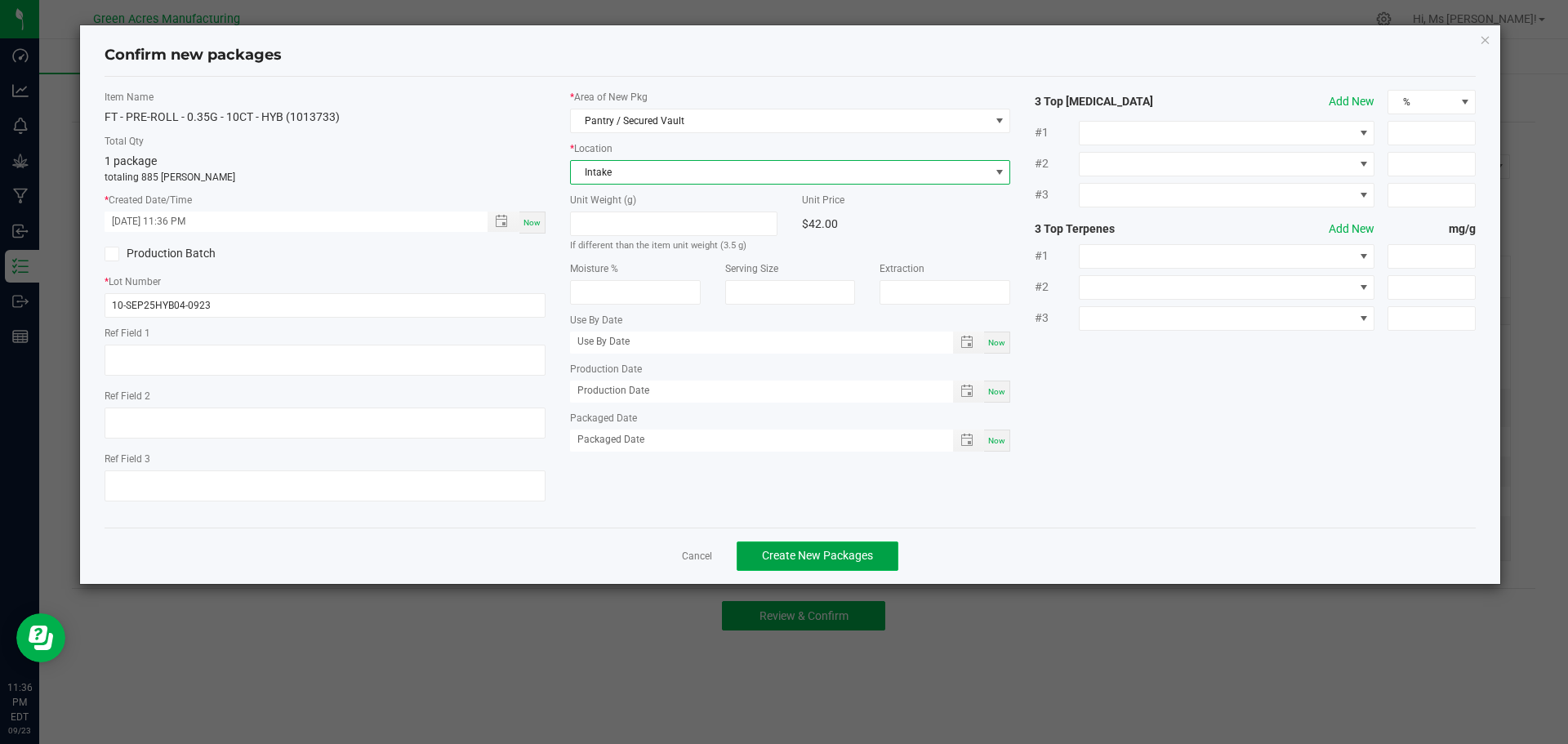
click at [862, 548] on button "Create New Packages" at bounding box center [817, 555] width 162 height 29
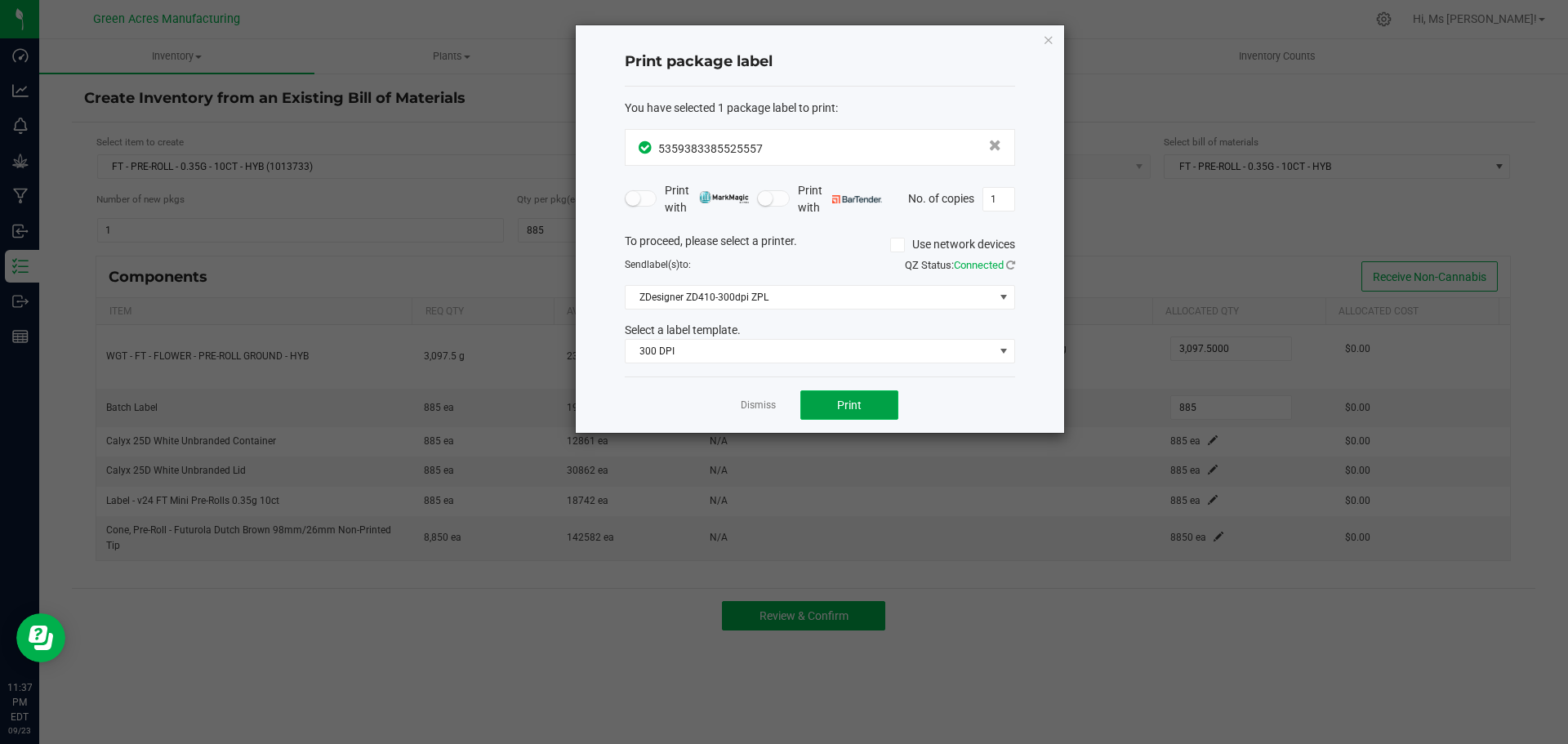
click at [835, 402] on button "Print" at bounding box center [849, 404] width 98 height 29
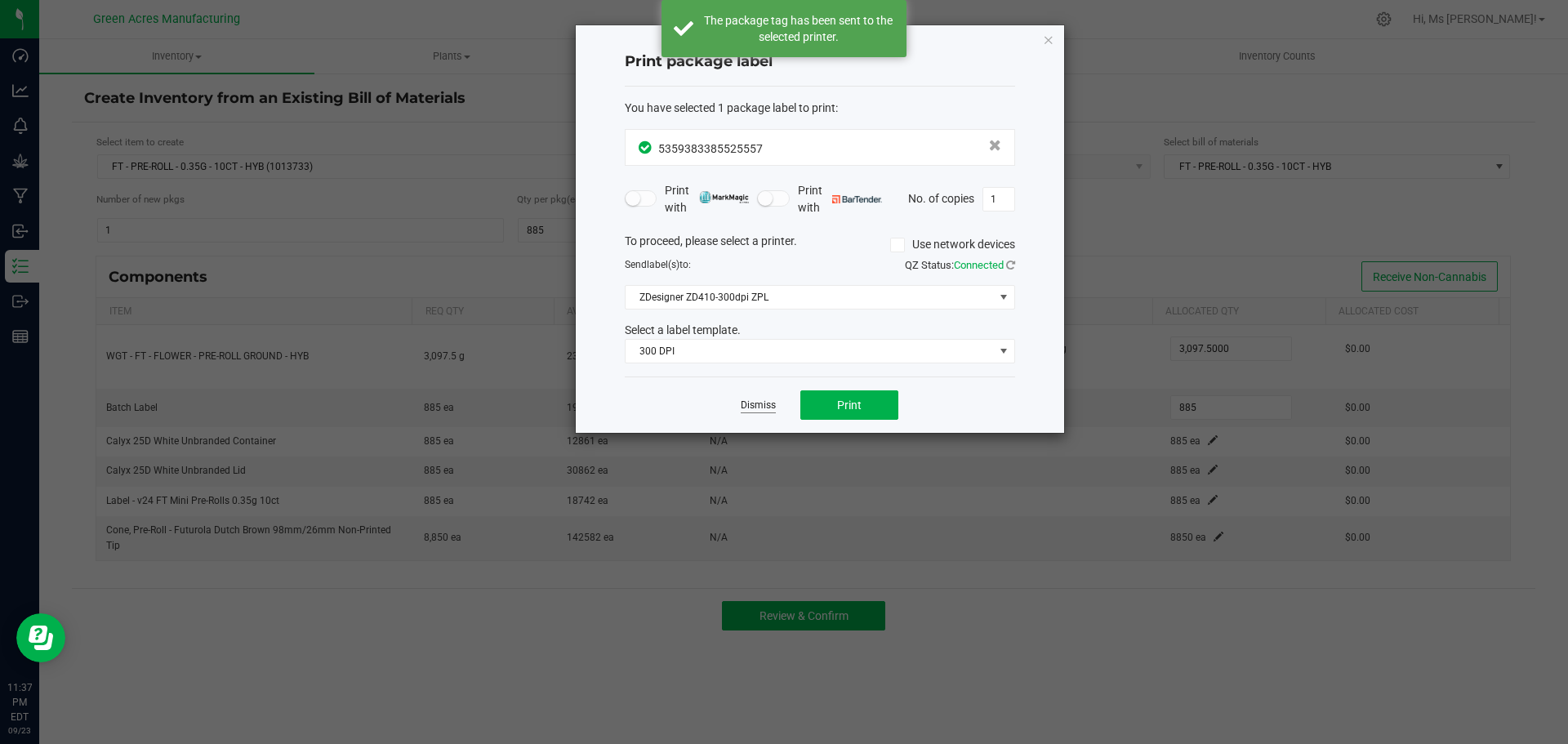
click at [755, 409] on link "Dismiss" at bounding box center [758, 405] width 35 height 14
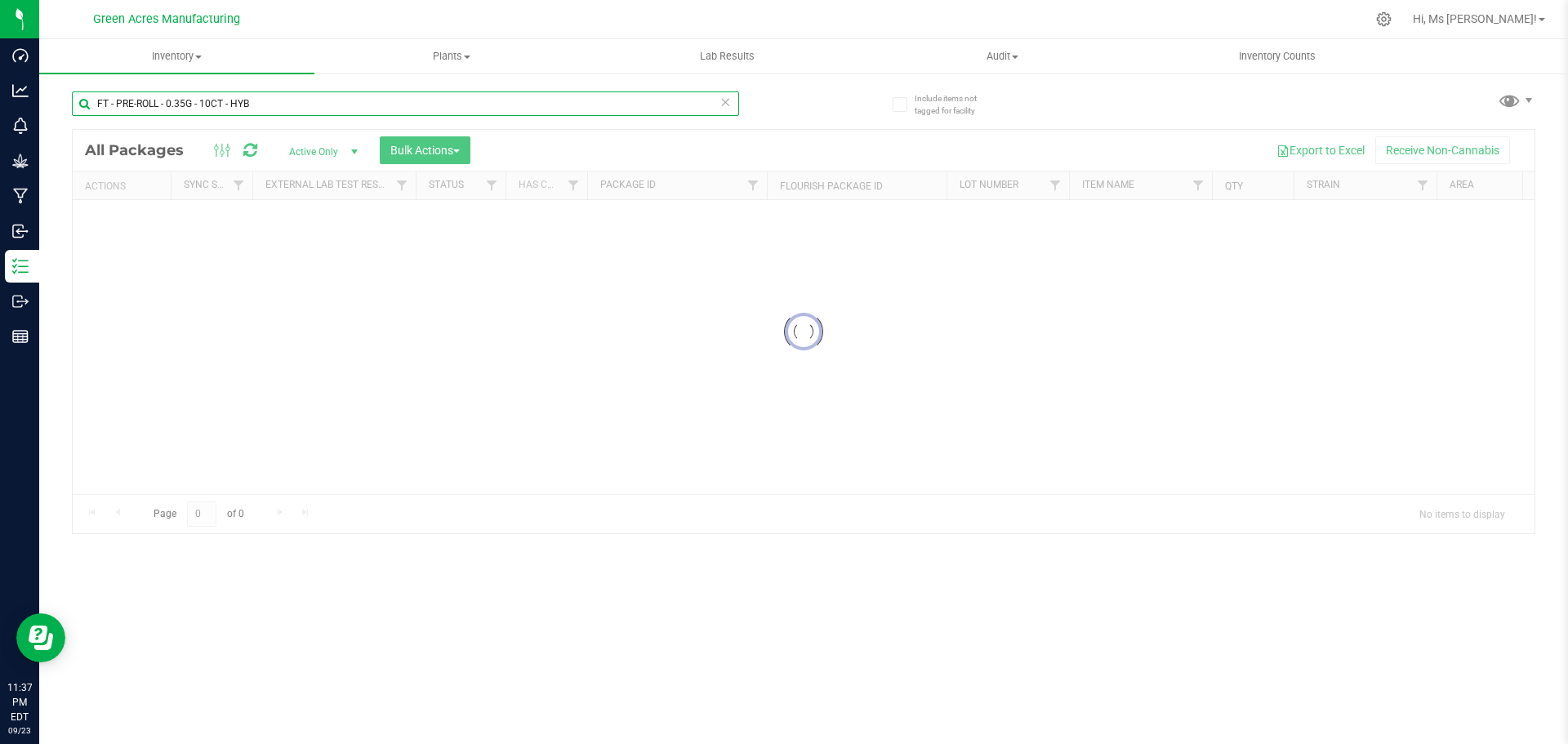
click at [257, 93] on input "FT - PRE-ROLL - 0.35G - 10CT - HYB" at bounding box center [405, 104] width 667 height 24
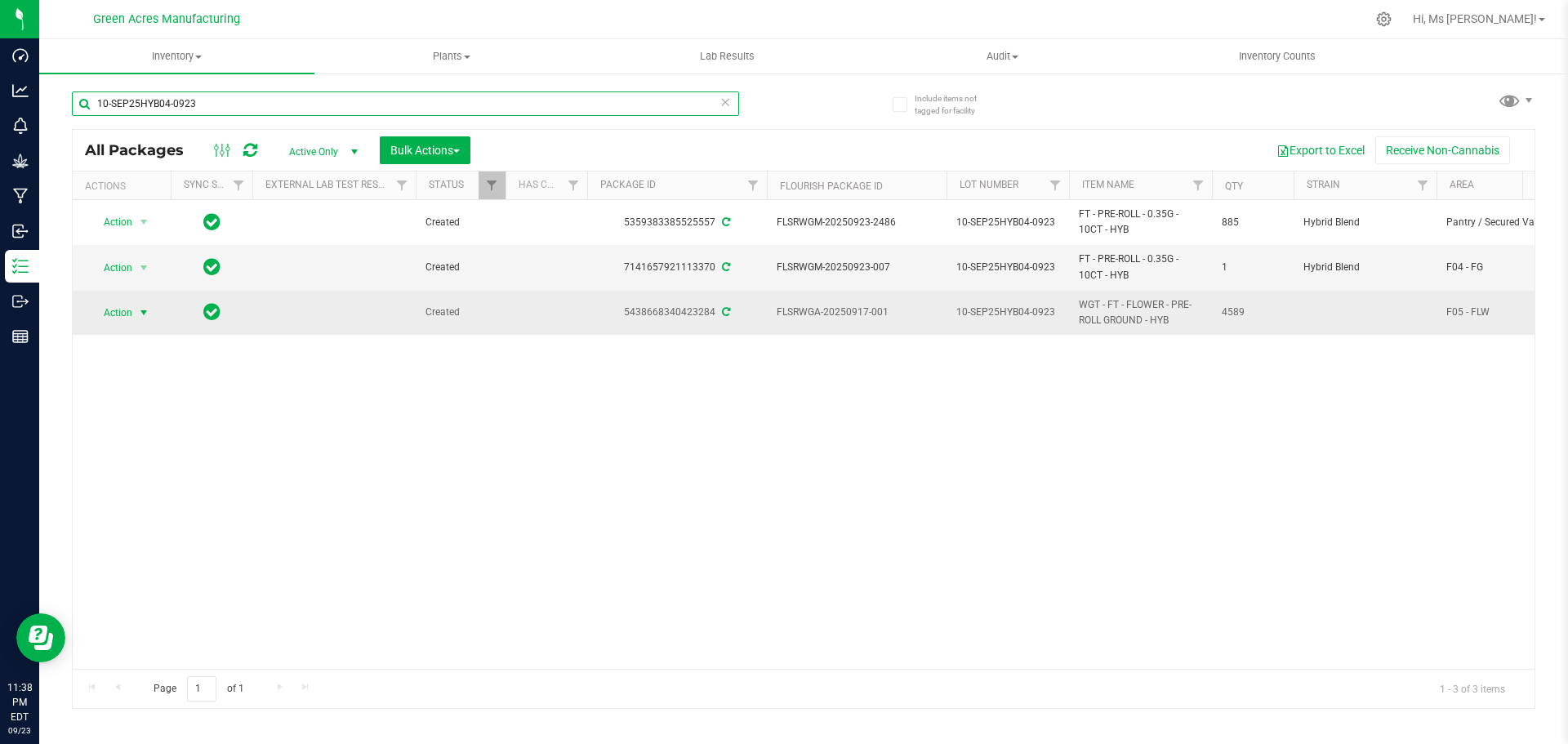
type input "10-SEP25HYB04-0923"
click at [143, 309] on span "select" at bounding box center [144, 313] width 13 height 13
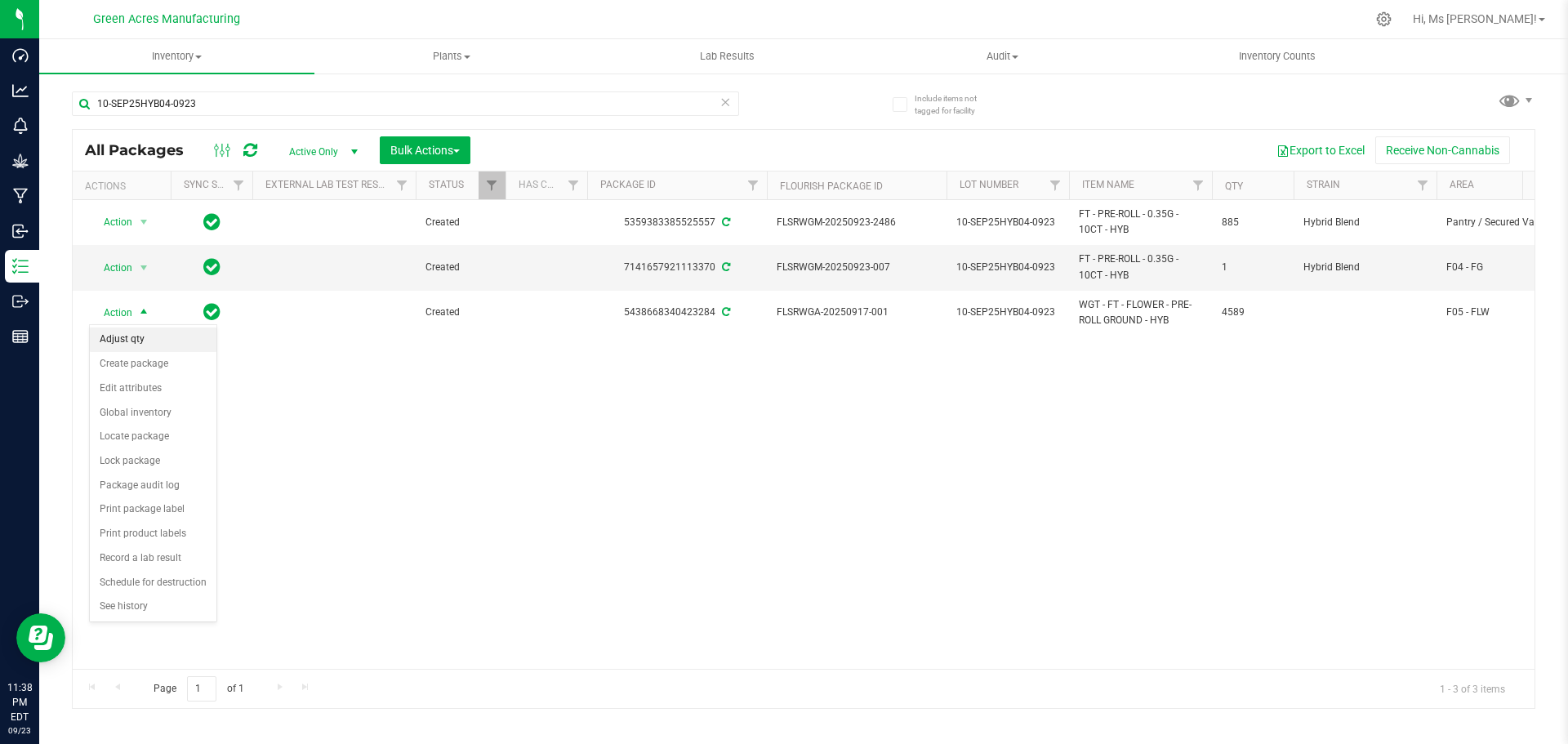
click at [123, 335] on li "Adjust qty" at bounding box center [153, 340] width 127 height 24
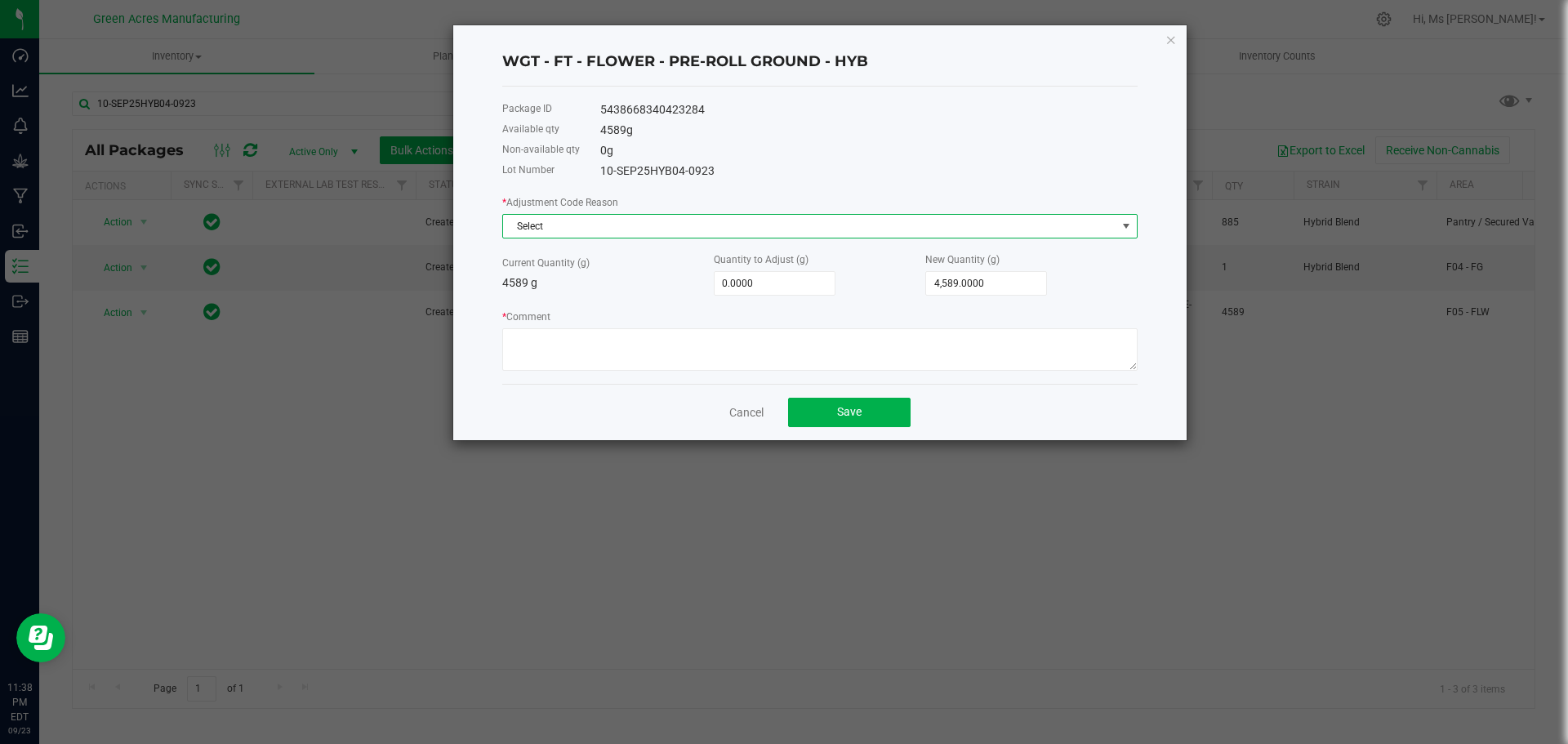
click at [757, 225] on span "Select" at bounding box center [810, 226] width 614 height 22
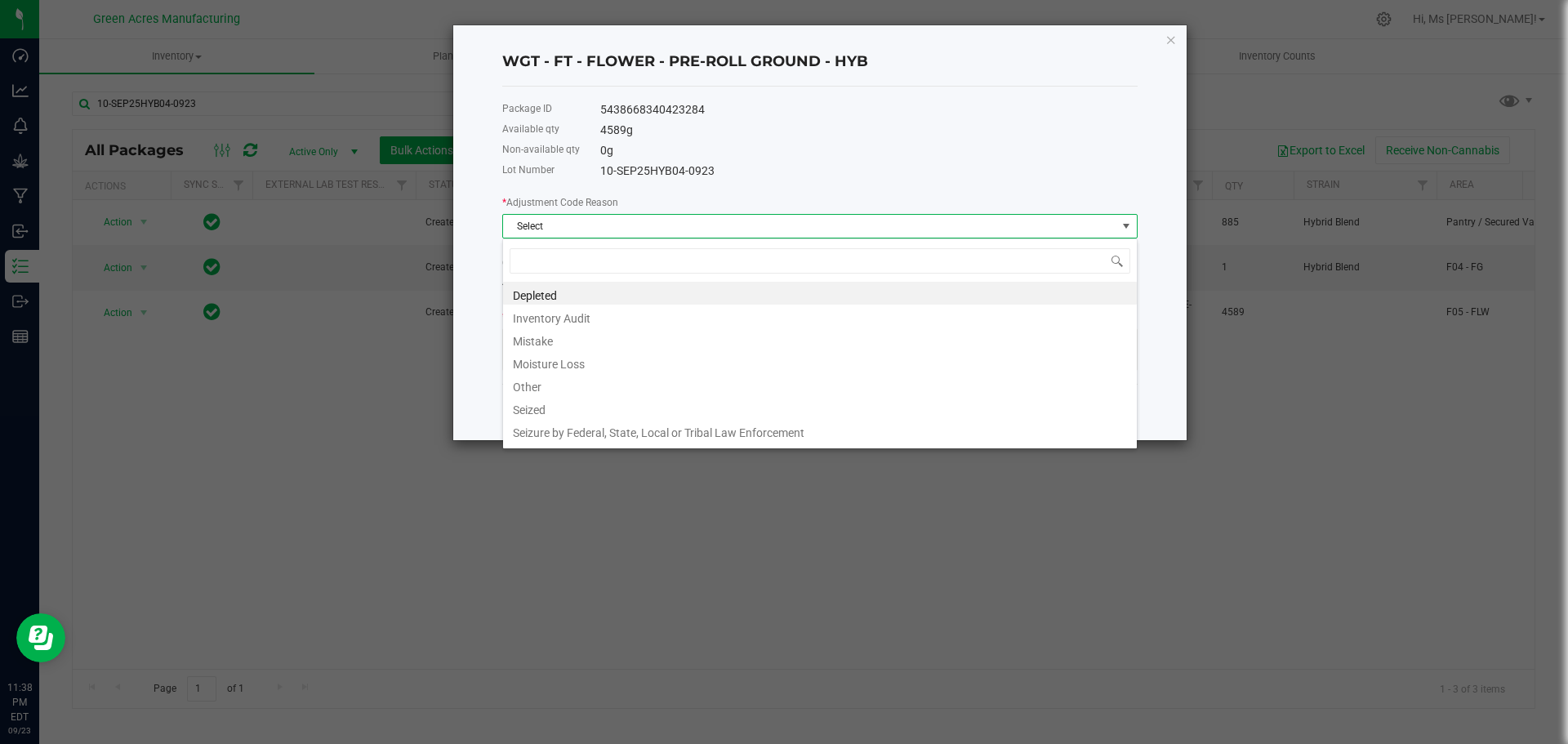
scroll to position [24, 635]
click at [656, 298] on li "Depleted" at bounding box center [820, 293] width 634 height 22
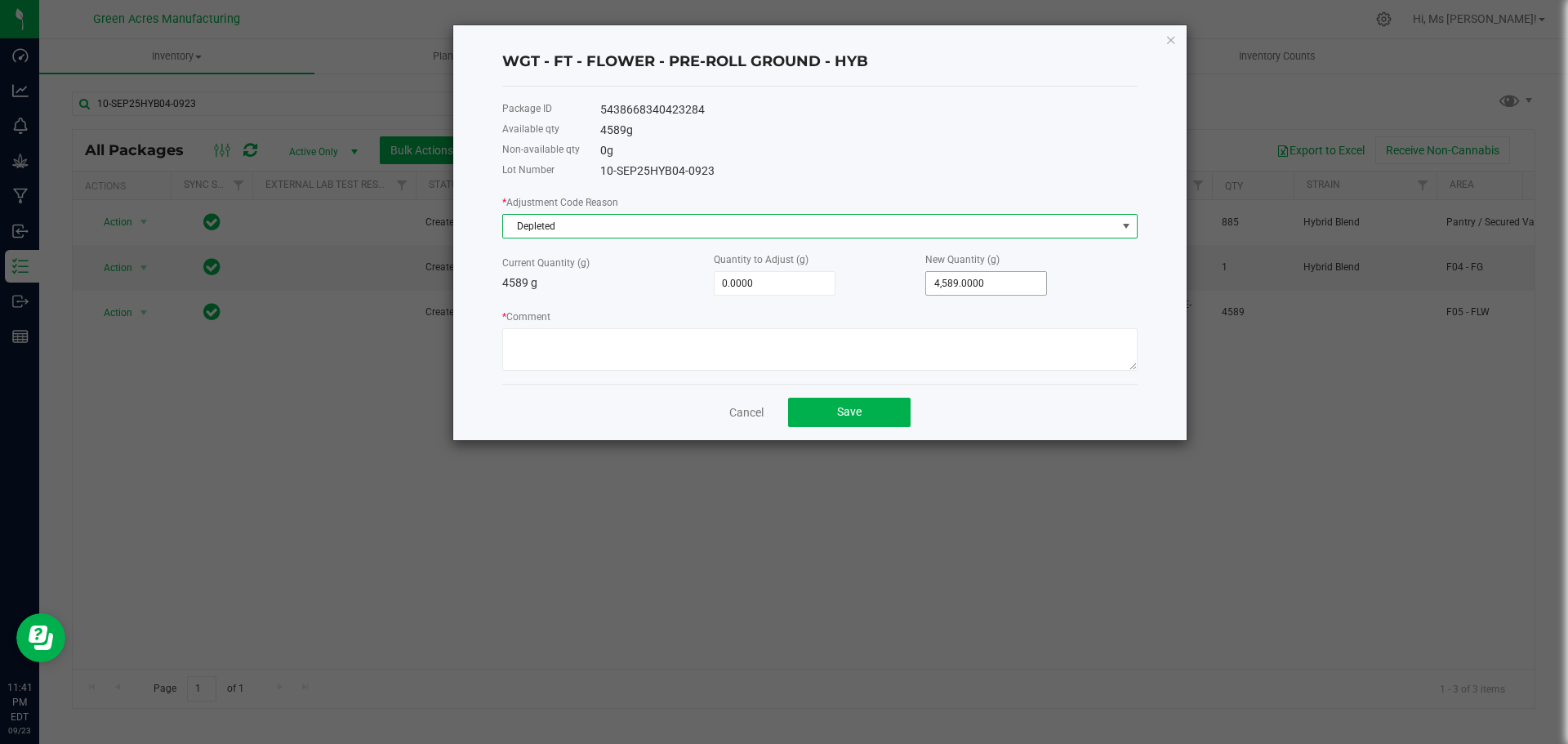
type input "4589"
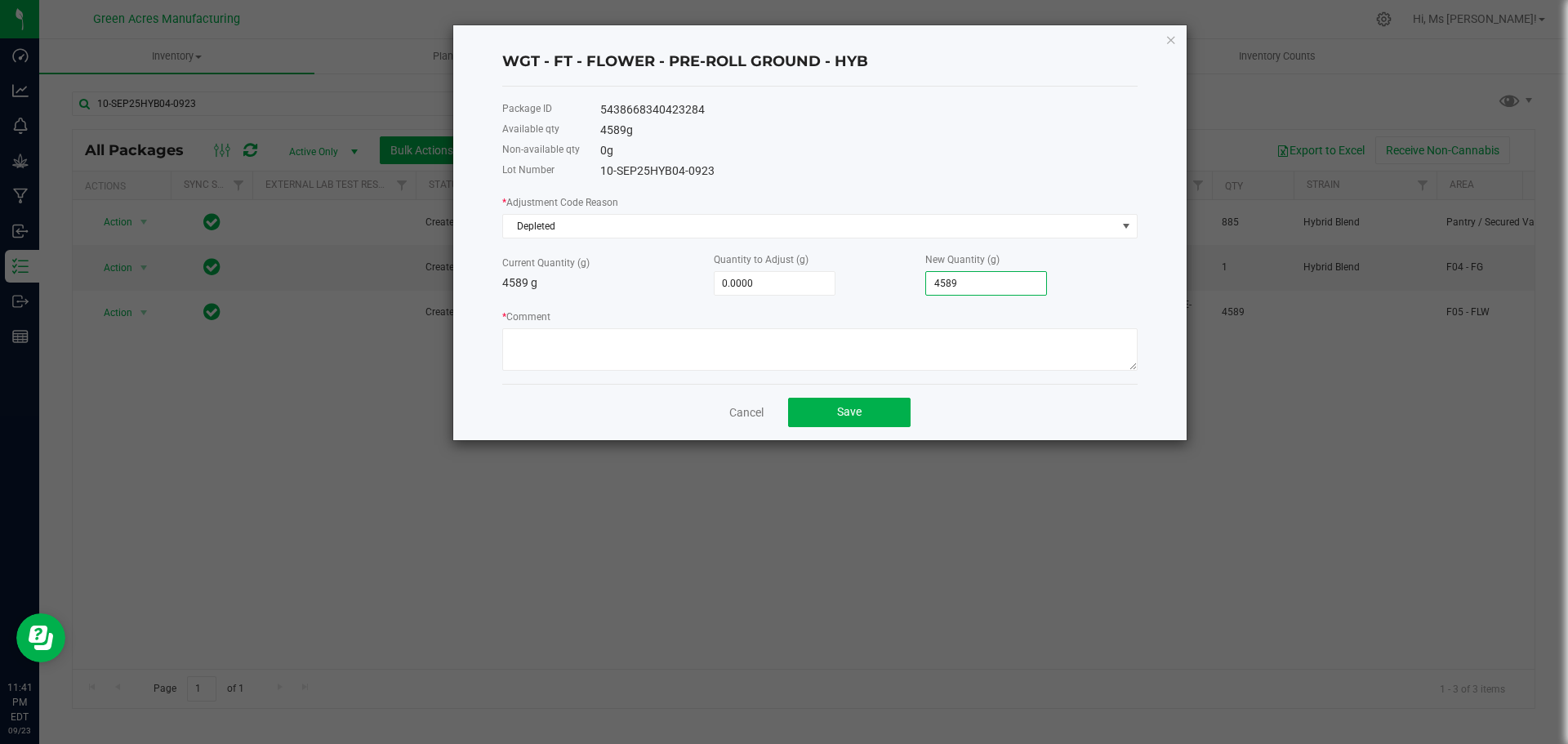
click at [1001, 287] on input "4589" at bounding box center [986, 283] width 120 height 22
drag, startPoint x: 1001, startPoint y: 287, endPoint x: 996, endPoint y: 278, distance: 10.3
click at [998, 283] on input "4589" at bounding box center [986, 283] width 120 height 22
type input "-4,587.0000"
type input "2"
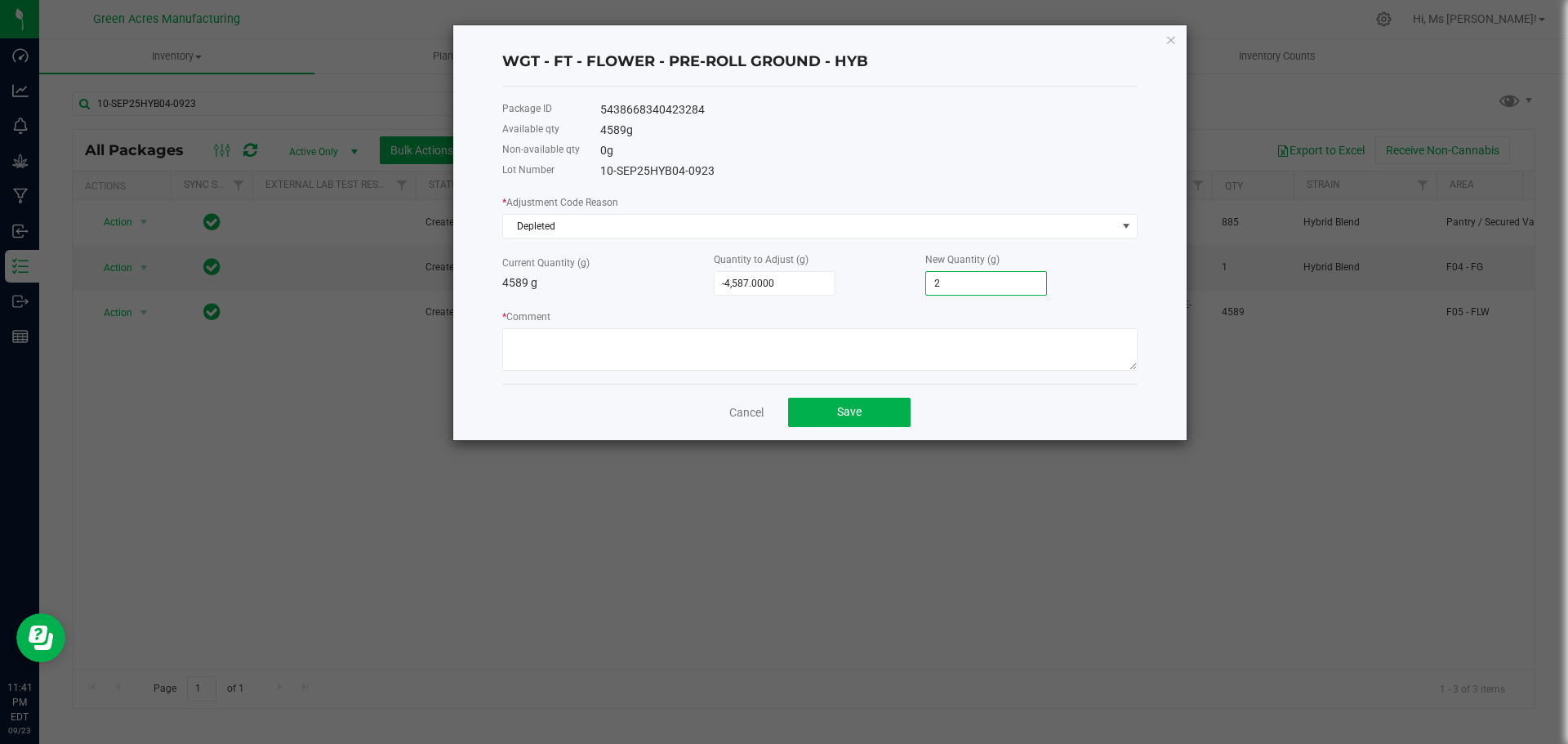
type input "-4,560.0000"
type input "29"
type input "-4,296.0000"
type input "293"
type input "-1,659.0000"
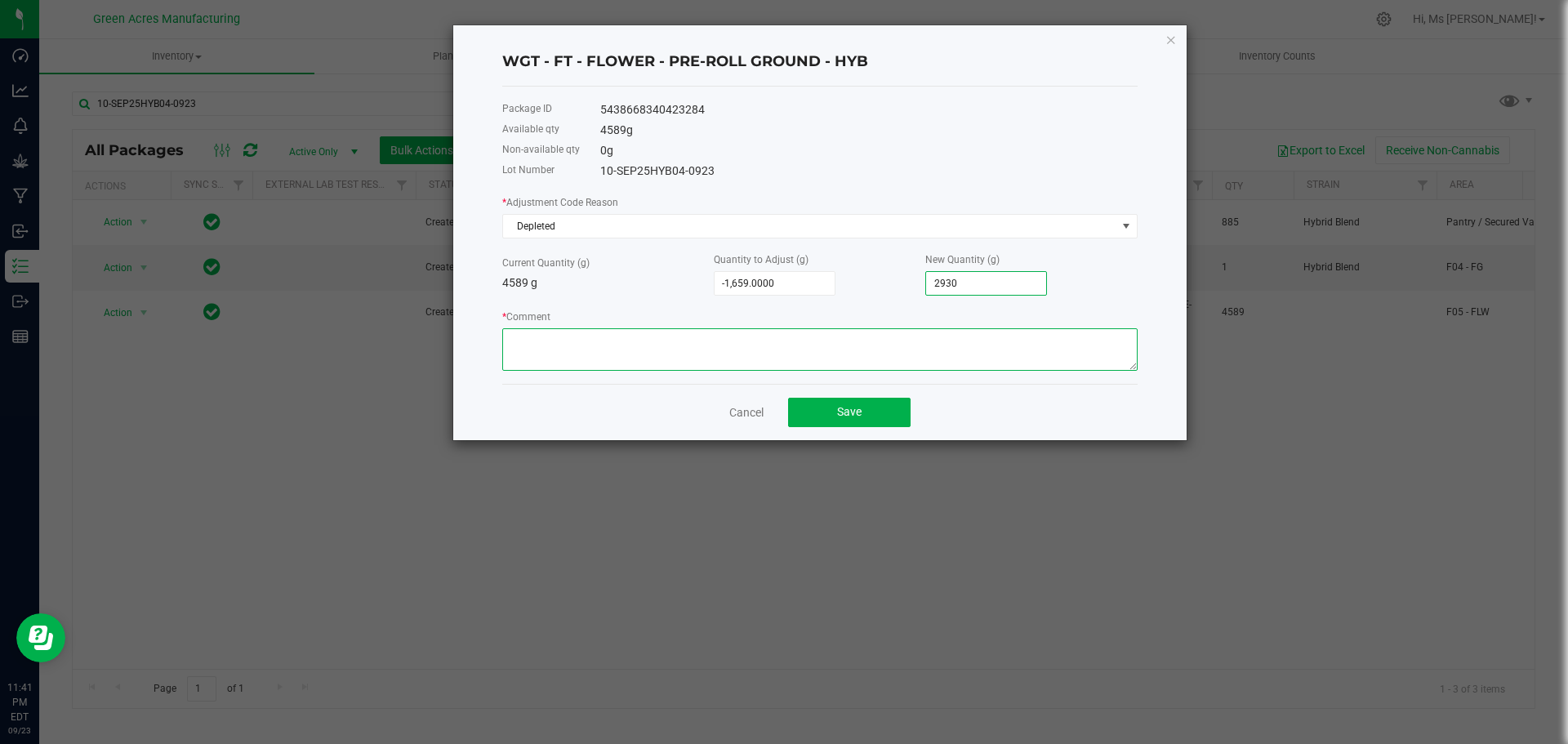
type input "2,930.0000"
click at [1032, 342] on textarea "* Comment" at bounding box center [820, 349] width 635 height 42
type textarea "USED DURING PRE-ROLL PRODUCTION"
click at [901, 422] on button "Save" at bounding box center [849, 412] width 122 height 29
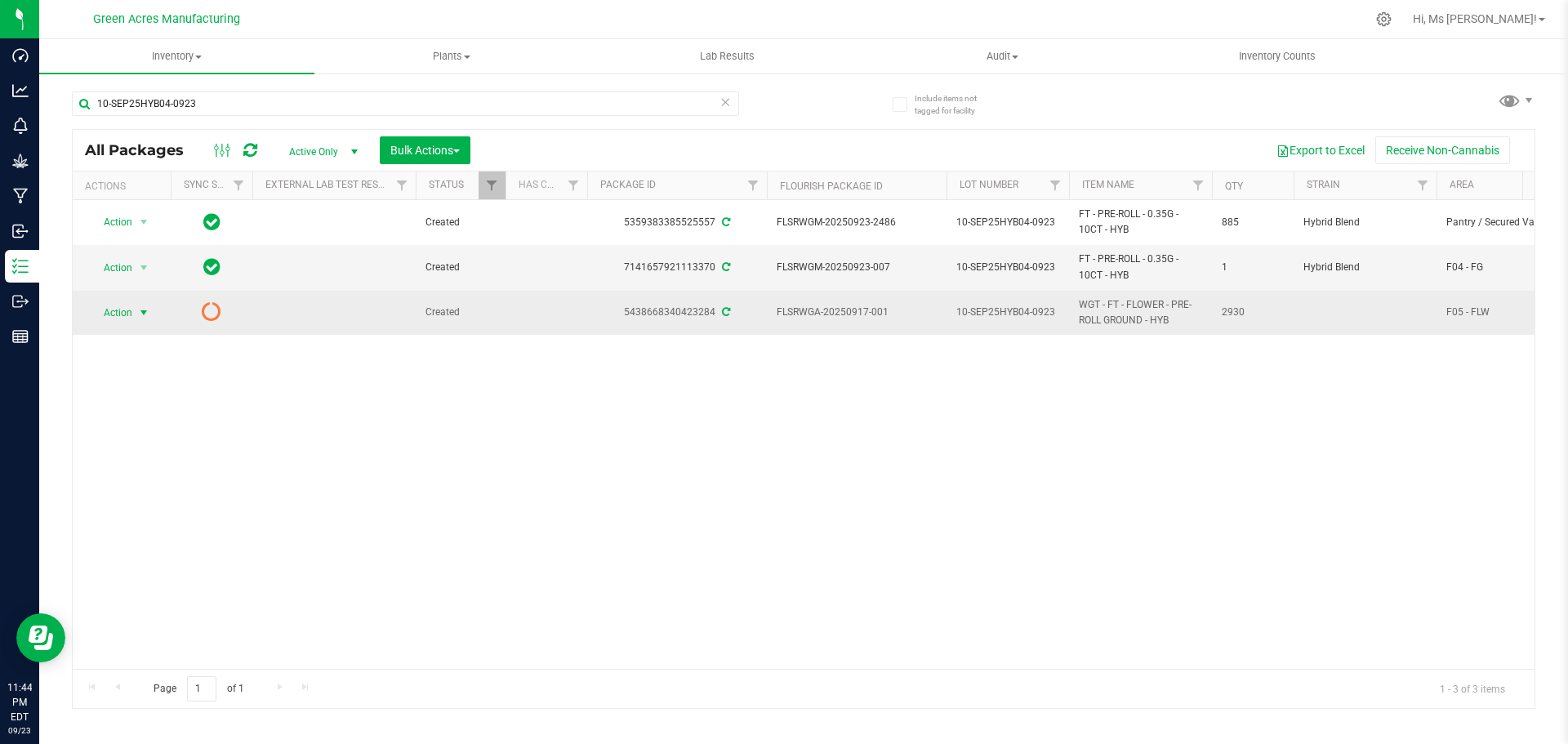
click at [107, 318] on span "Action" at bounding box center [110, 313] width 44 height 22
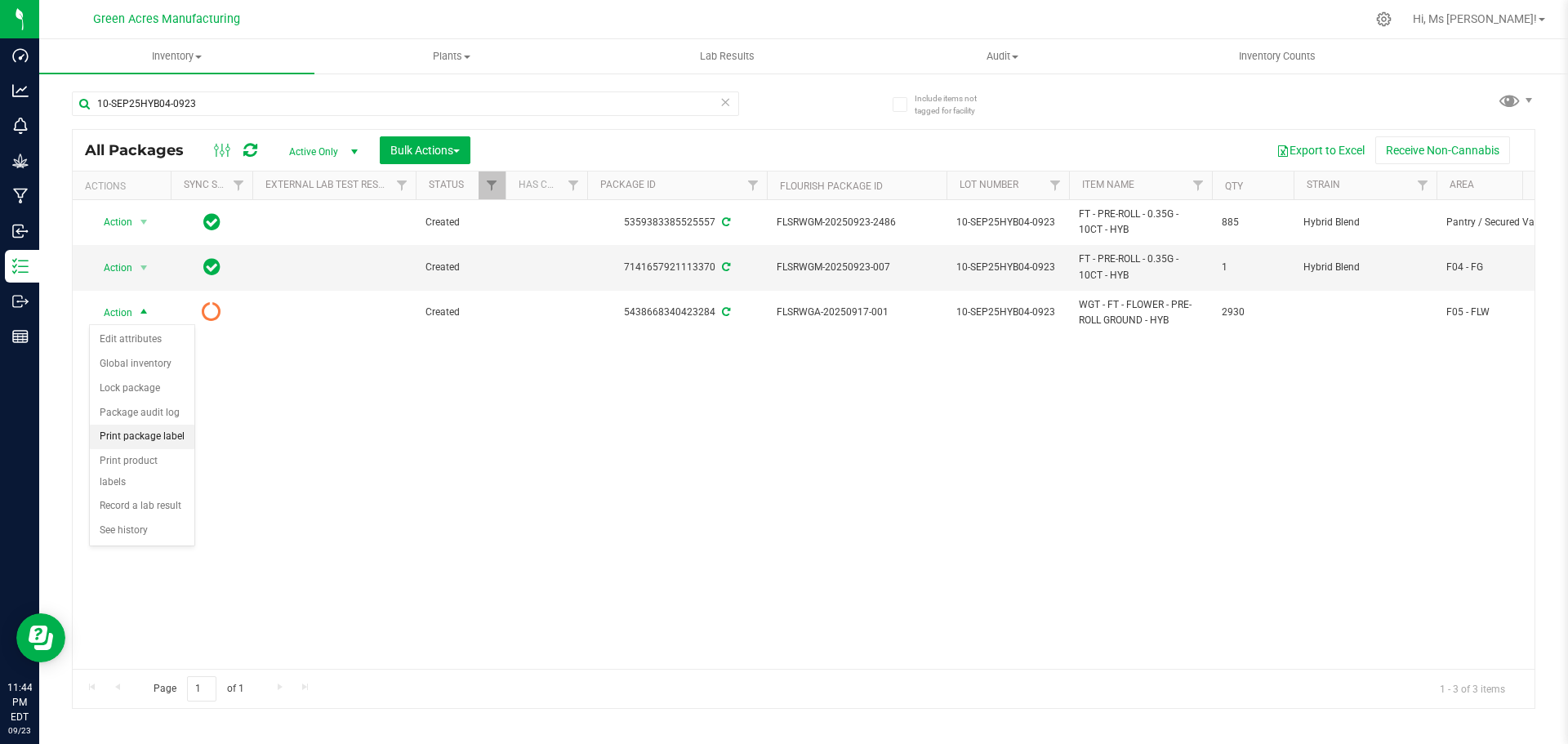
click at [156, 434] on li "Print package label" at bounding box center [142, 437] width 105 height 24
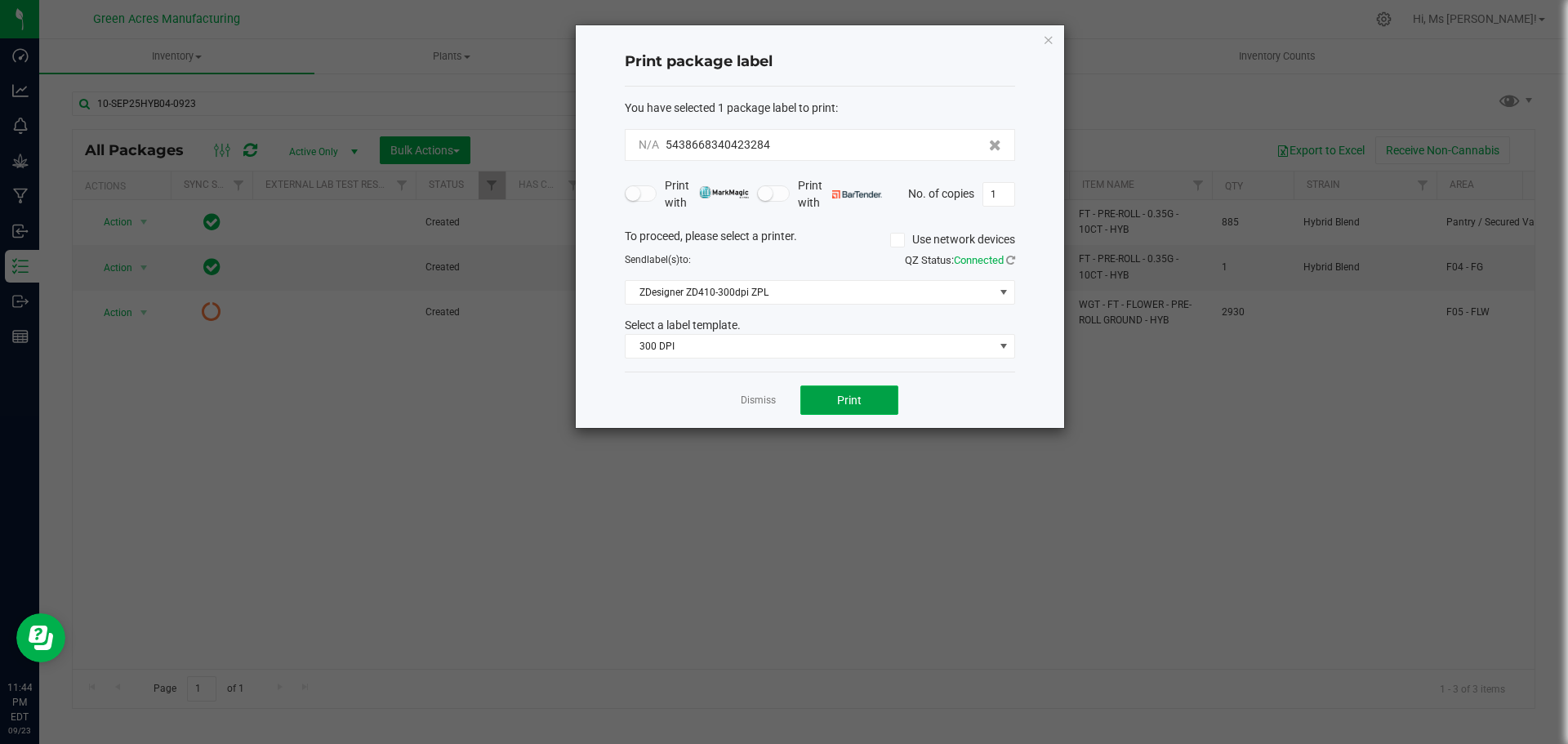
click at [866, 407] on button "Print" at bounding box center [849, 400] width 98 height 29
click at [864, 402] on button "Print" at bounding box center [849, 400] width 98 height 29
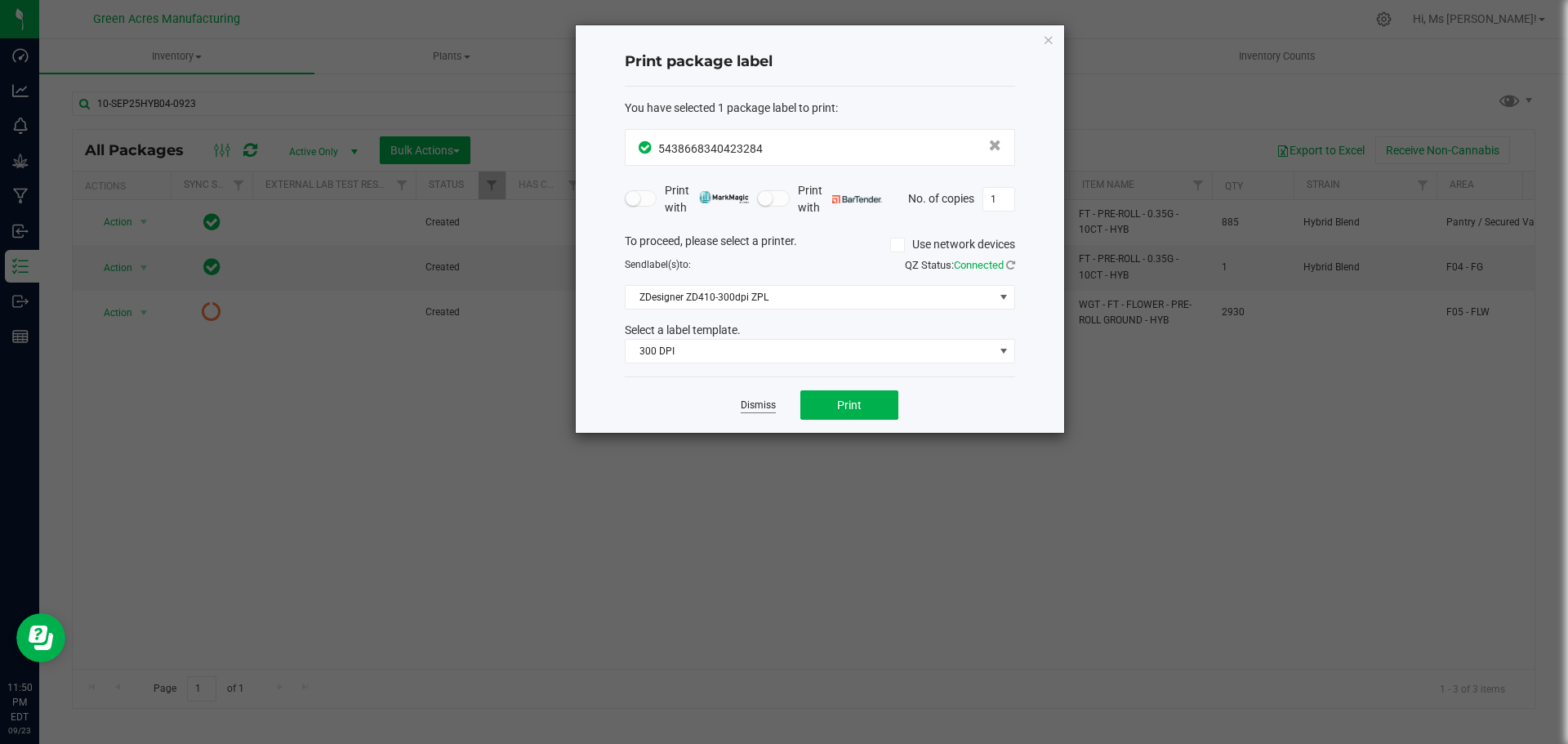
drag, startPoint x: 1567, startPoint y: 484, endPoint x: 759, endPoint y: 404, distance: 812.0
click at [759, 404] on link "Dismiss" at bounding box center [758, 405] width 35 height 14
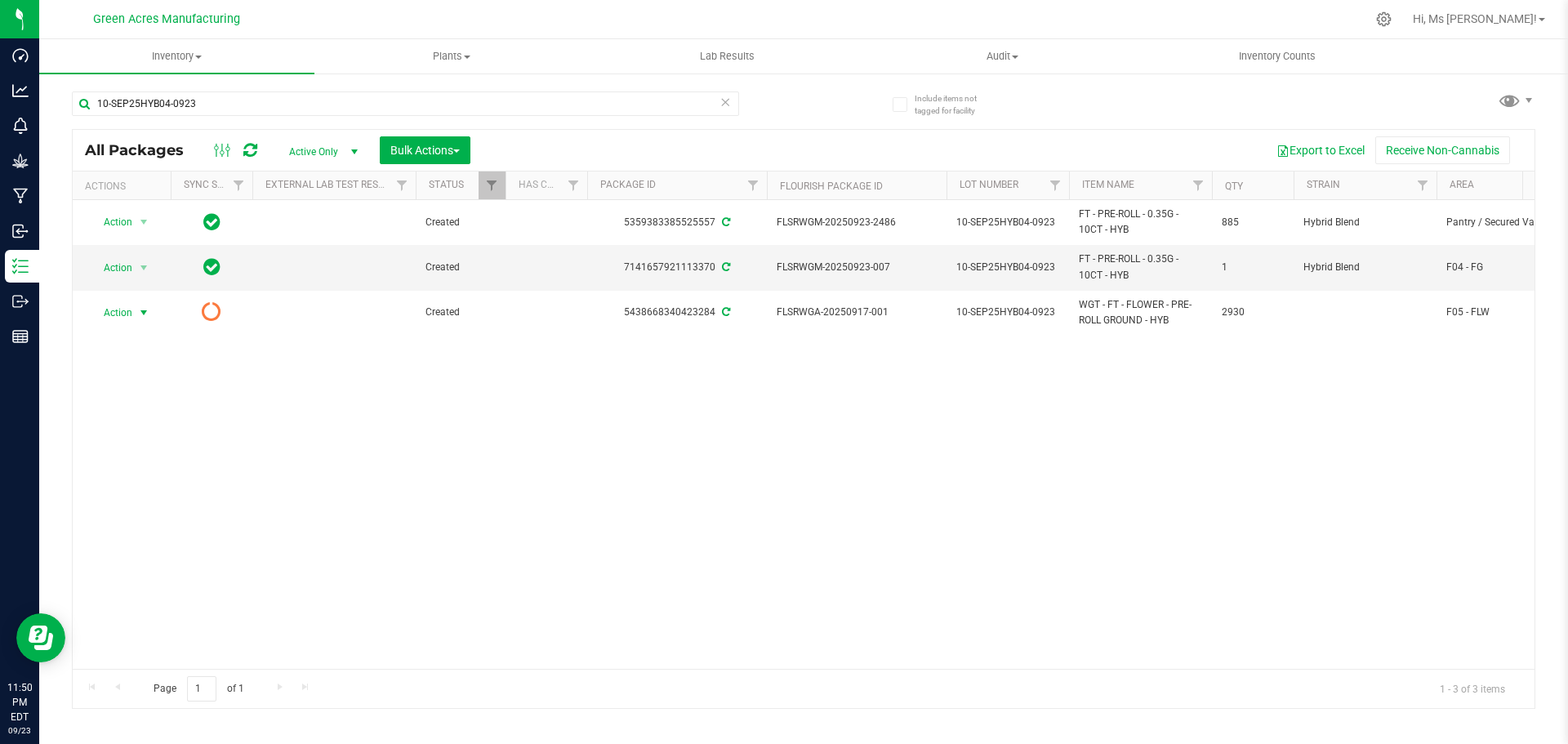
click at [1200, 508] on div "Action Action Adjust qty Create package Edit attributes Global inventory Locate…" at bounding box center [803, 434] width 1462 height 469
